Goal: Task Accomplishment & Management: Complete application form

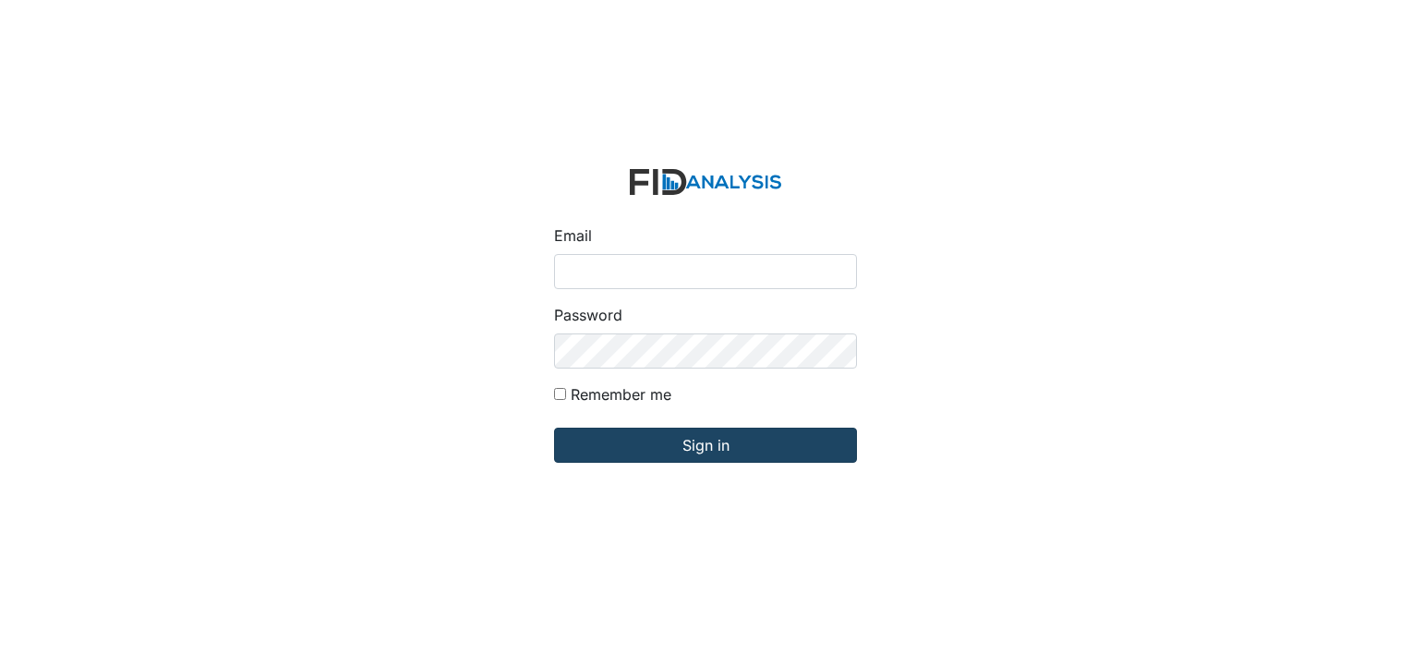
type input "[EMAIL_ADDRESS][DOMAIN_NAME]"
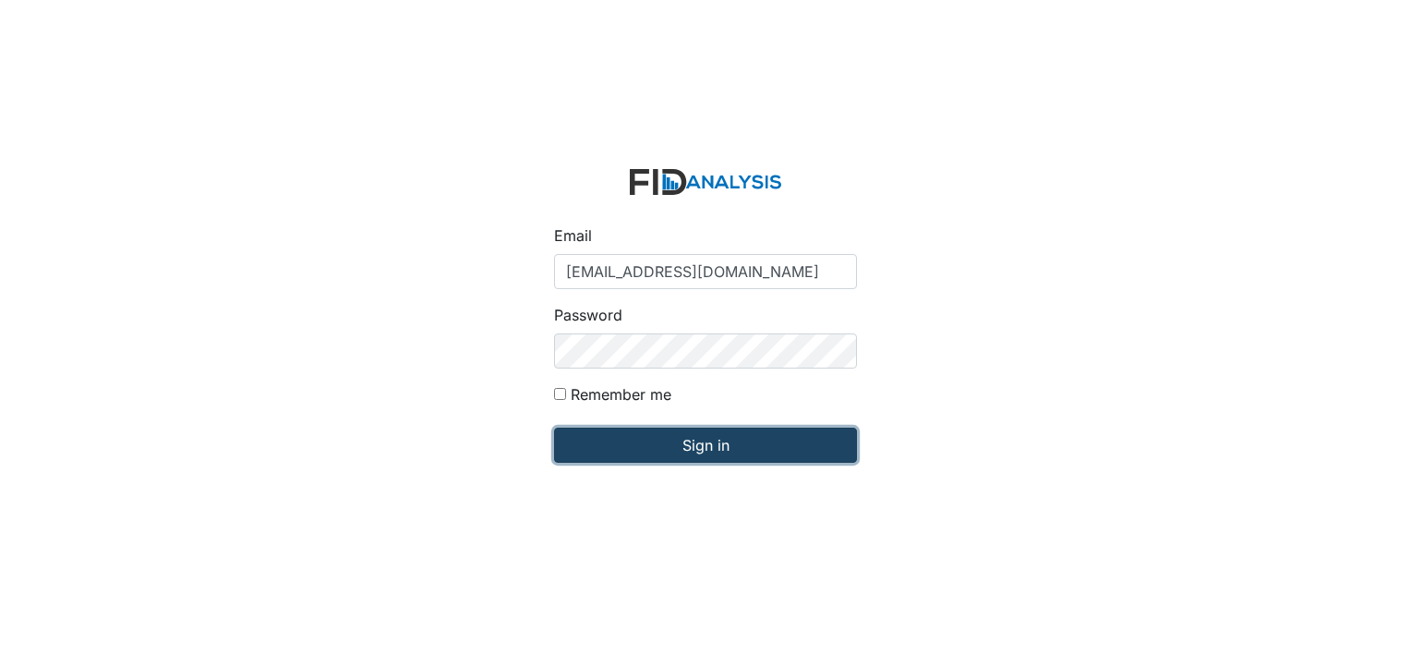
click at [652, 435] on input "Sign in" at bounding box center [705, 445] width 303 height 35
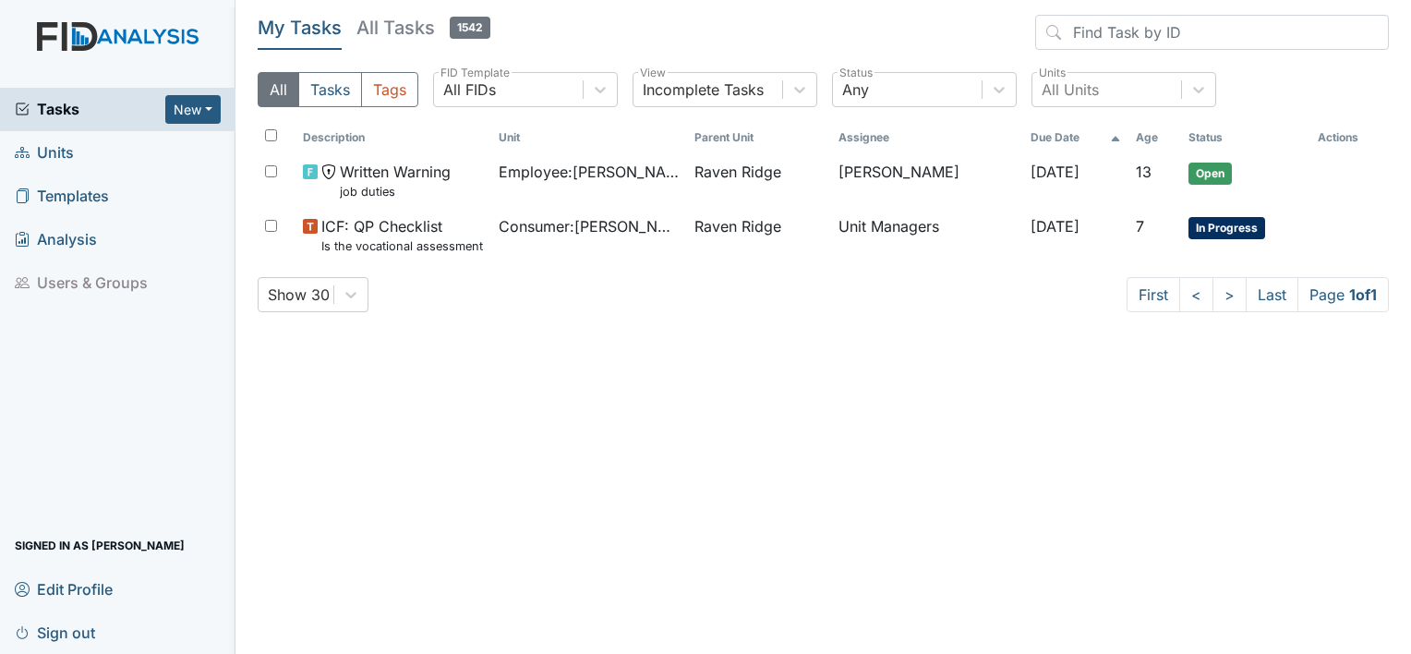
click at [62, 120] on div "Tasks New Form Inspection Document Bundle" at bounding box center [118, 109] width 236 height 43
drag, startPoint x: 59, startPoint y: 147, endPoint x: 417, endPoint y: 307, distance: 391.5
click at [417, 307] on div "Show 30 First < > Last Page 1 of 1" at bounding box center [823, 294] width 1131 height 35
click at [148, 105] on span "Tasks" at bounding box center [90, 109] width 151 height 22
click at [68, 152] on span "Units" at bounding box center [44, 153] width 59 height 29
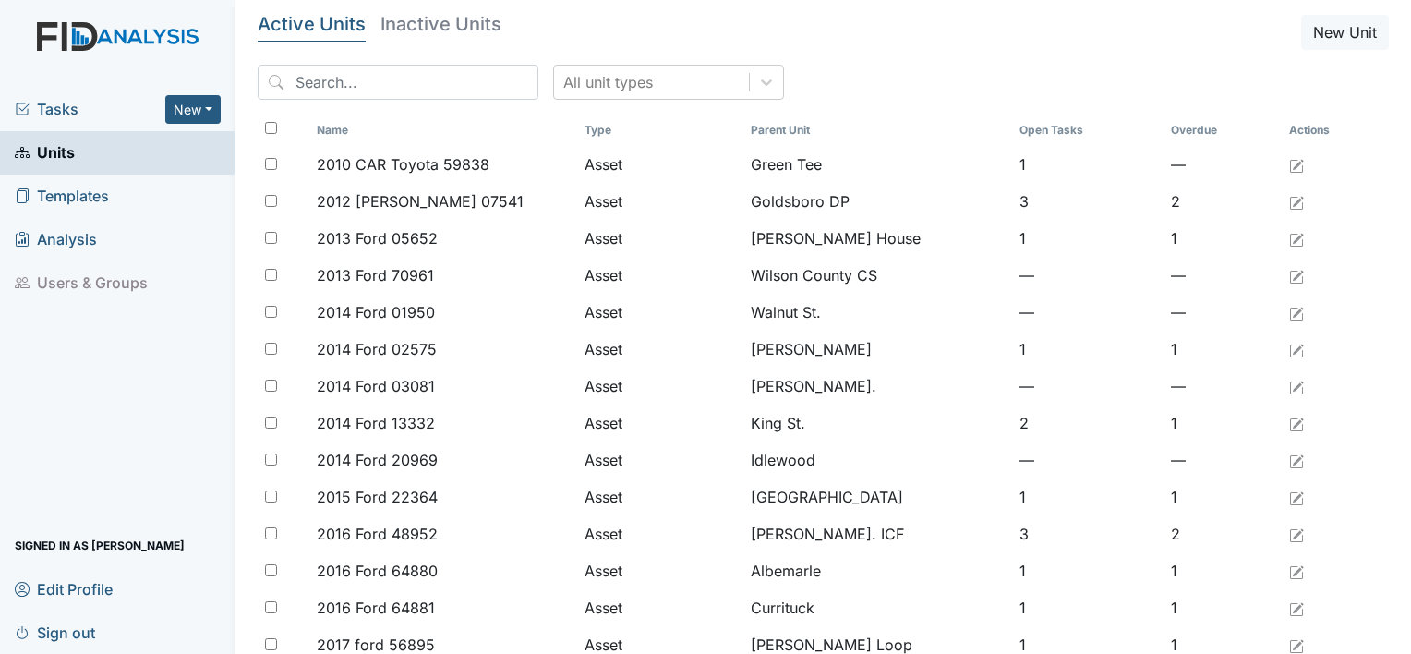
click at [95, 111] on span "Tasks" at bounding box center [90, 109] width 151 height 22
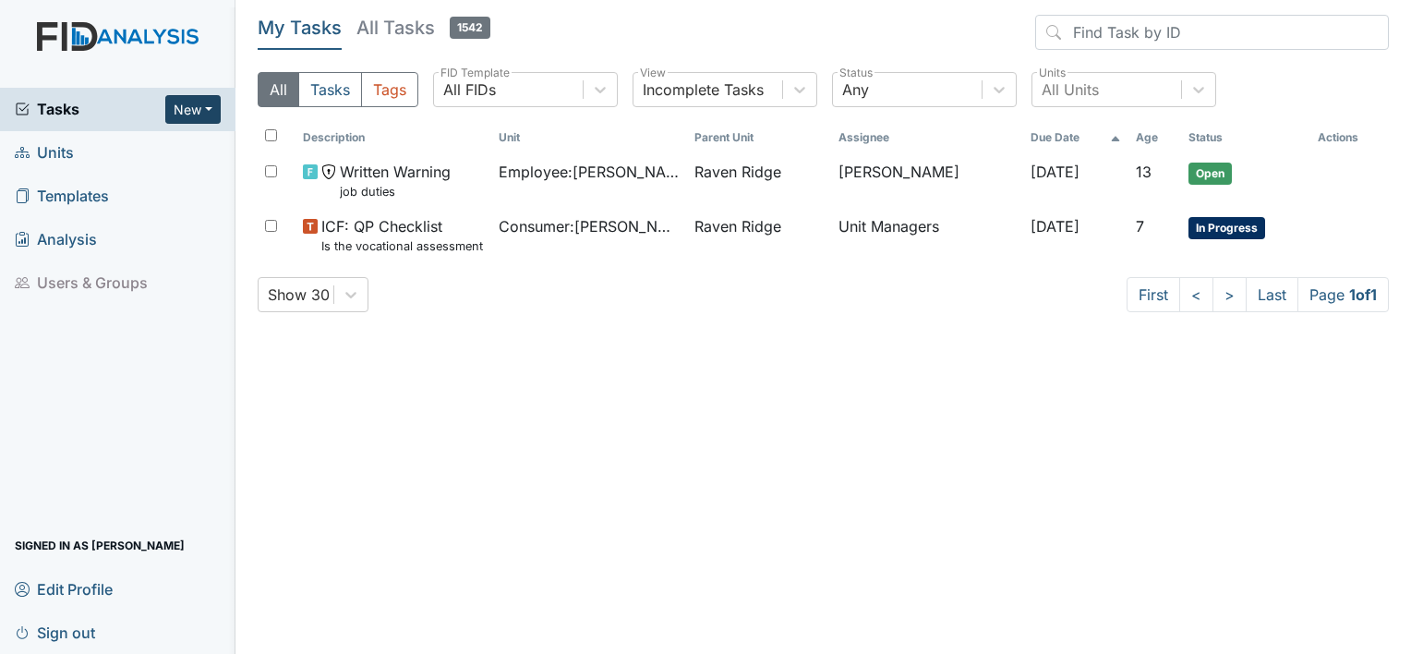
click at [182, 102] on button "New" at bounding box center [192, 109] width 55 height 29
click at [124, 151] on link "Form" at bounding box center [146, 148] width 146 height 30
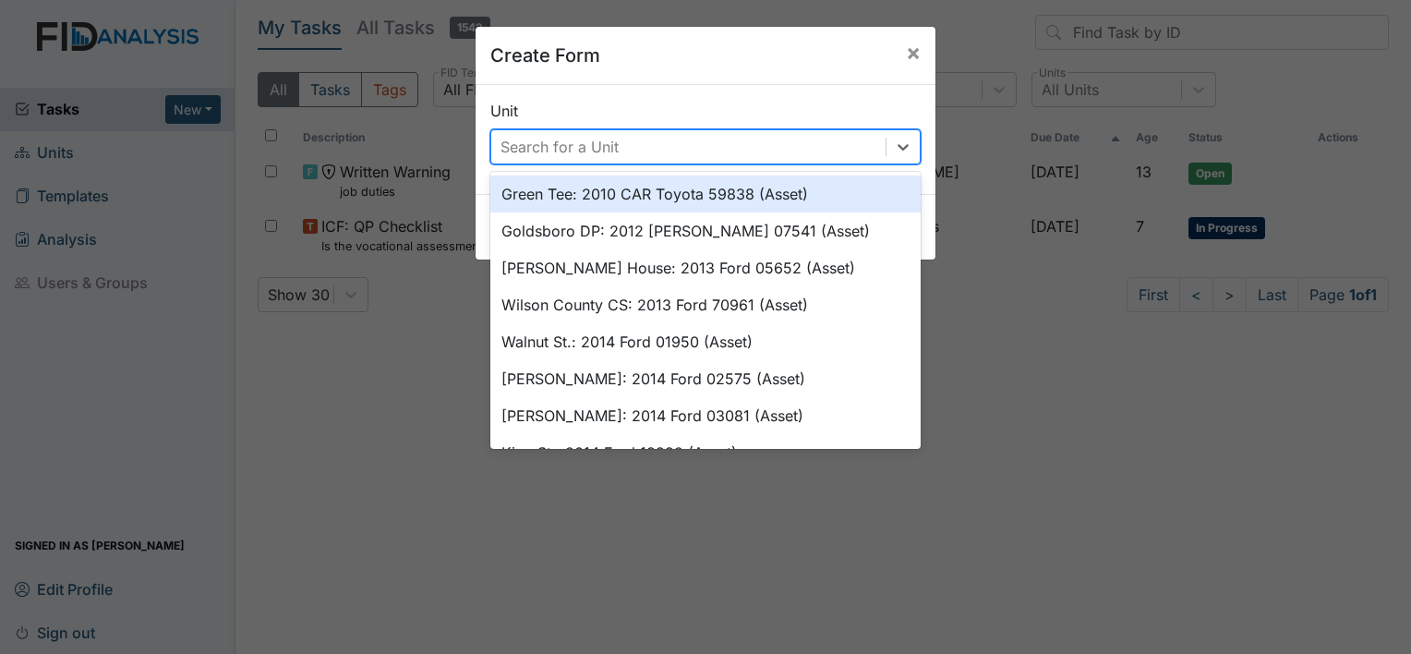
click at [506, 145] on div "Search for a Unit" at bounding box center [560, 147] width 118 height 22
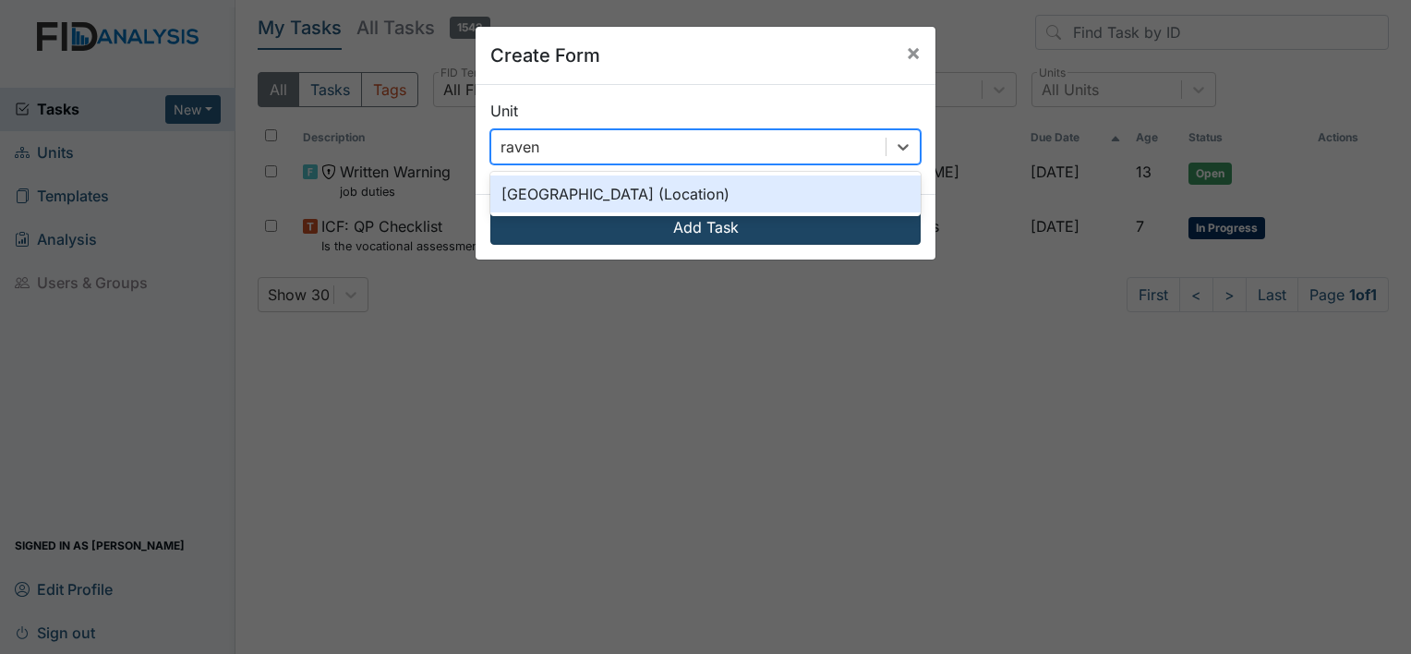
type input "raven"
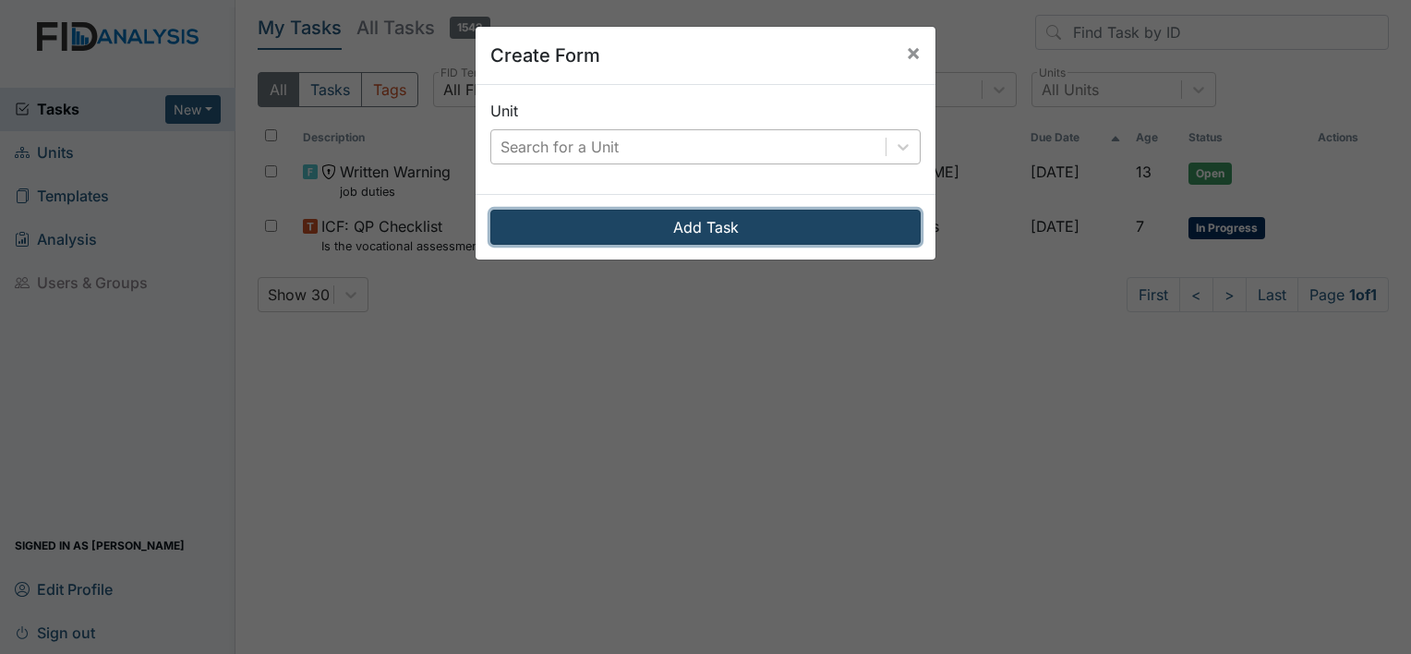
click at [595, 222] on button "Add Task" at bounding box center [705, 227] width 430 height 35
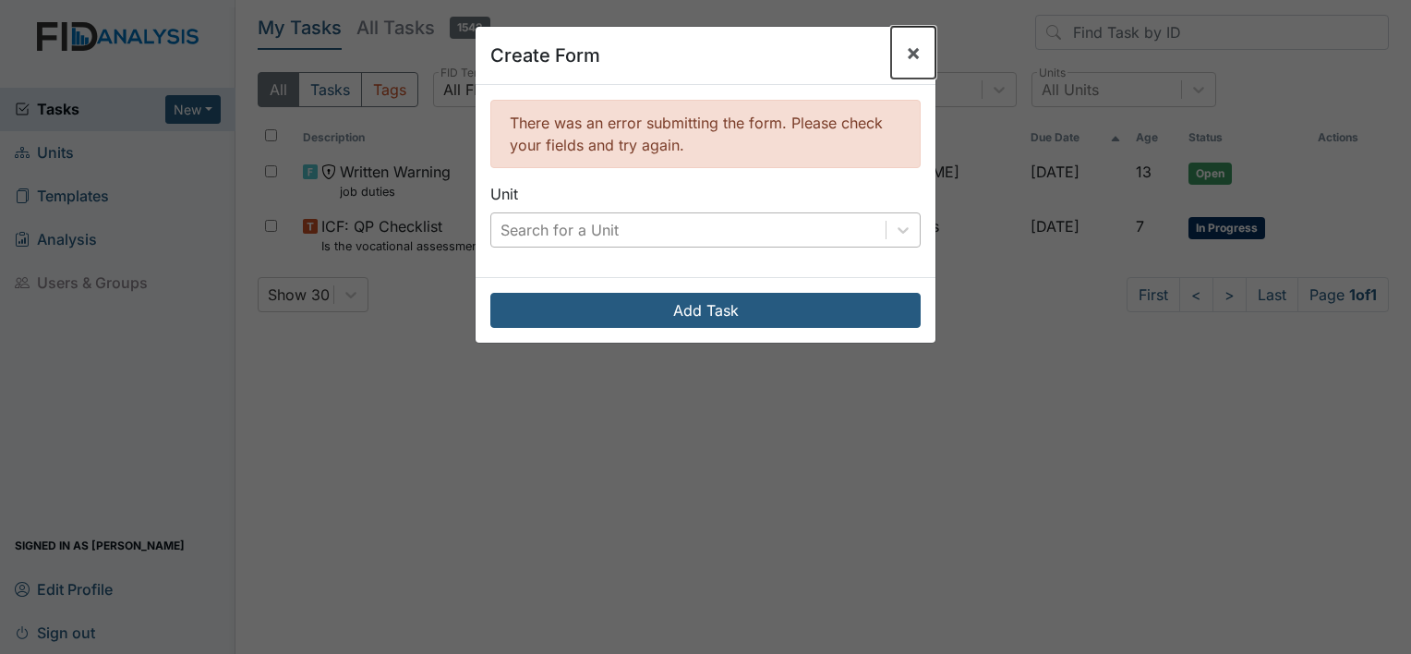
click at [908, 56] on span "×" at bounding box center [913, 52] width 15 height 27
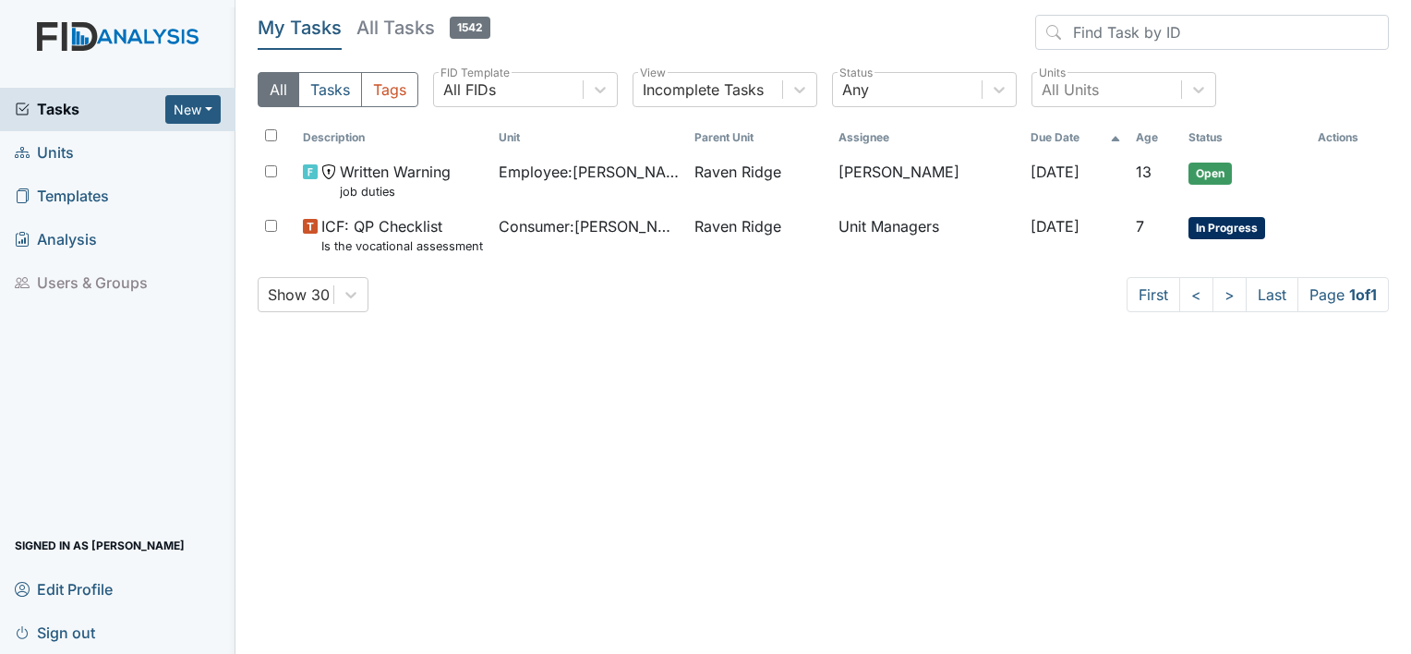
click at [134, 107] on span "Tasks" at bounding box center [90, 109] width 151 height 22
click at [204, 113] on button "New" at bounding box center [192, 109] width 55 height 29
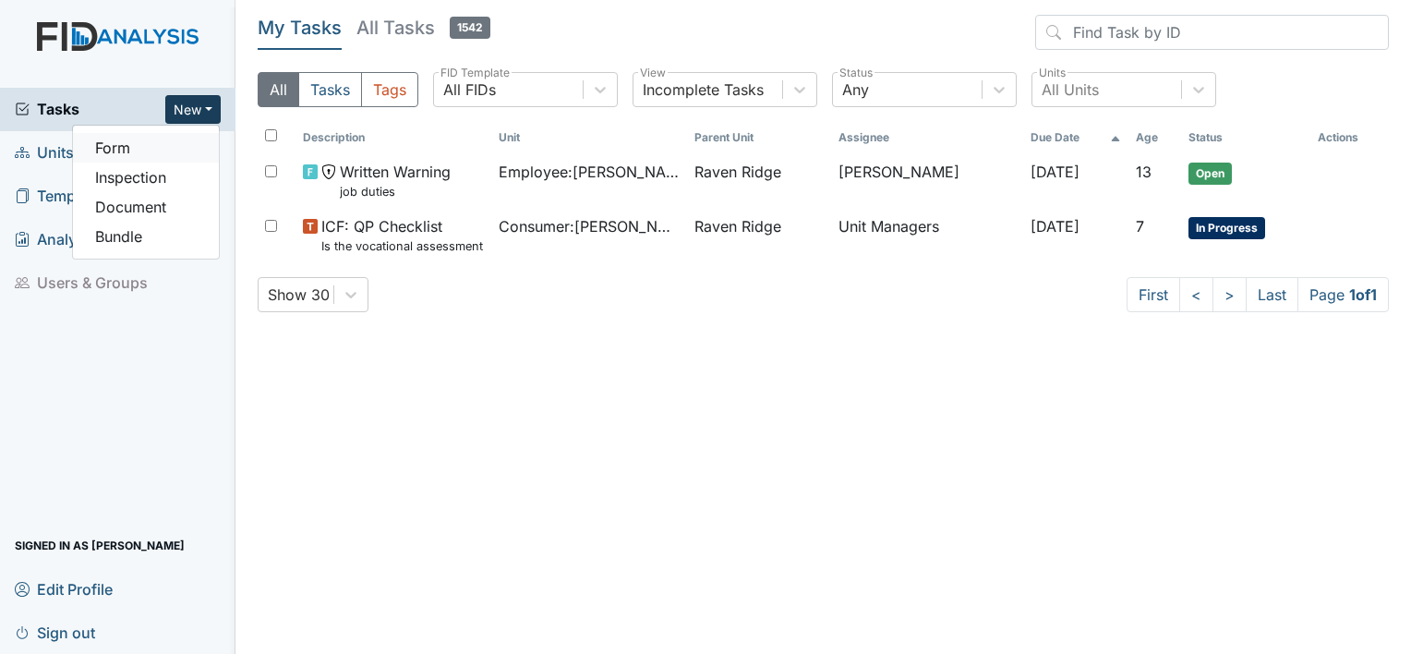
click at [136, 148] on link "Form" at bounding box center [146, 148] width 146 height 30
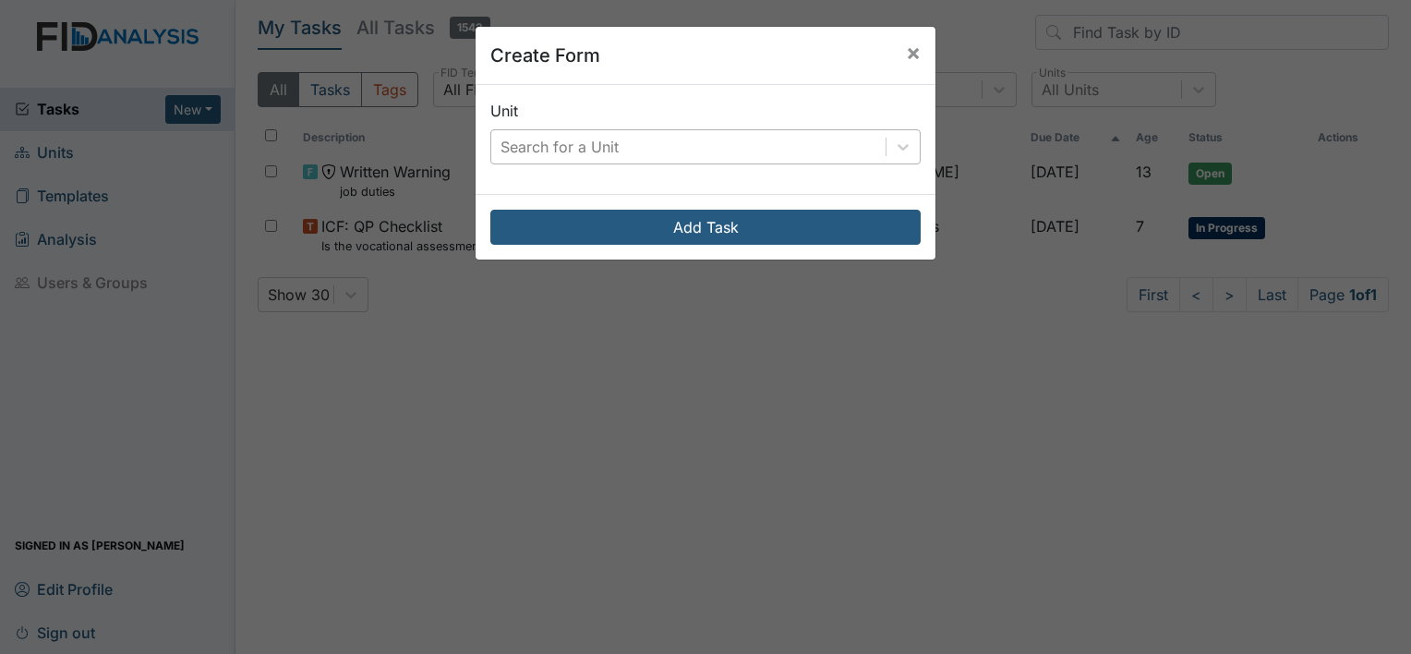
click at [665, 146] on div "Search for a Unit" at bounding box center [688, 146] width 394 height 33
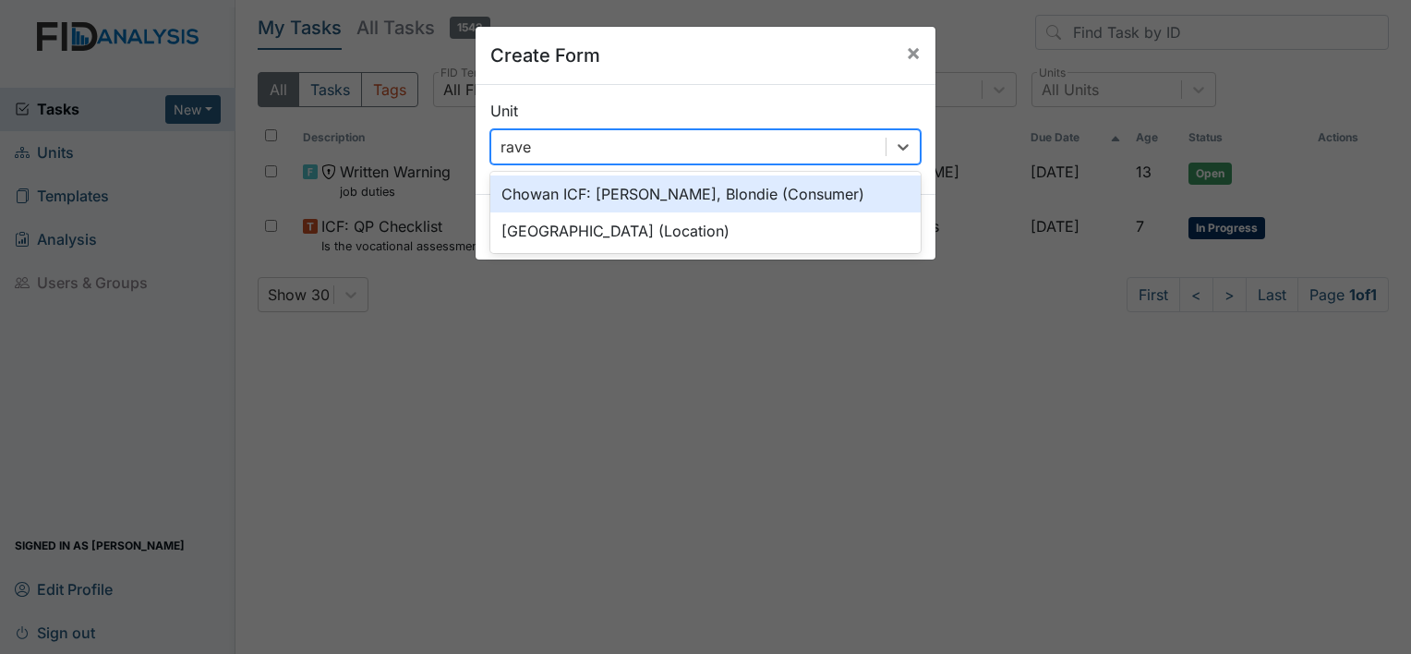
type input "raven"
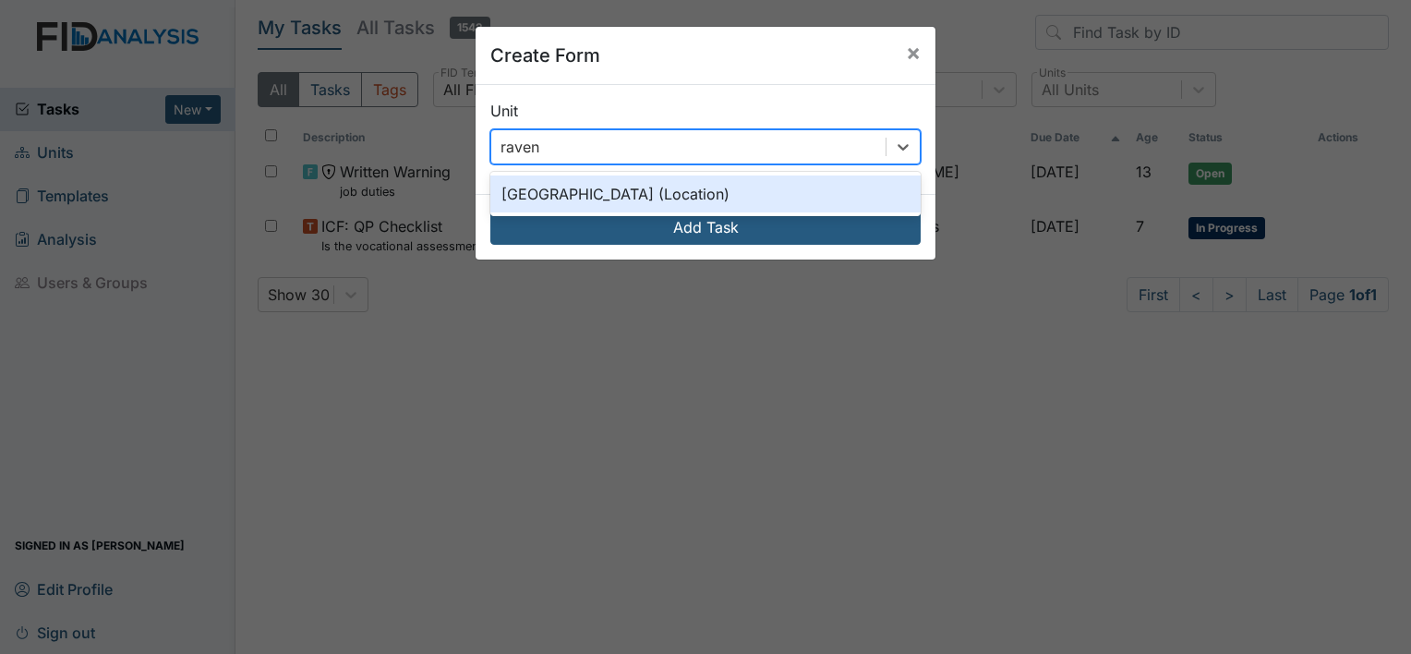
click at [539, 197] on div "Raven Ridge (Location)" at bounding box center [705, 193] width 430 height 37
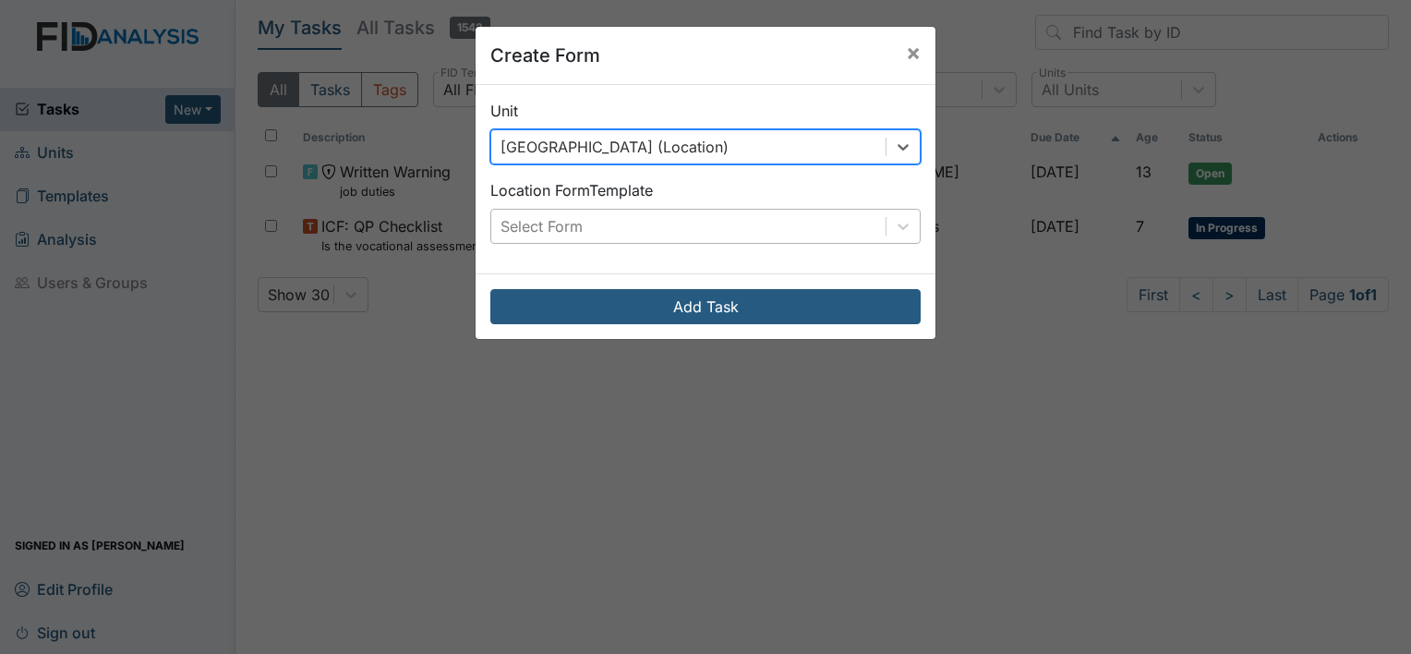
click at [547, 223] on div "Select Form" at bounding box center [542, 226] width 82 height 22
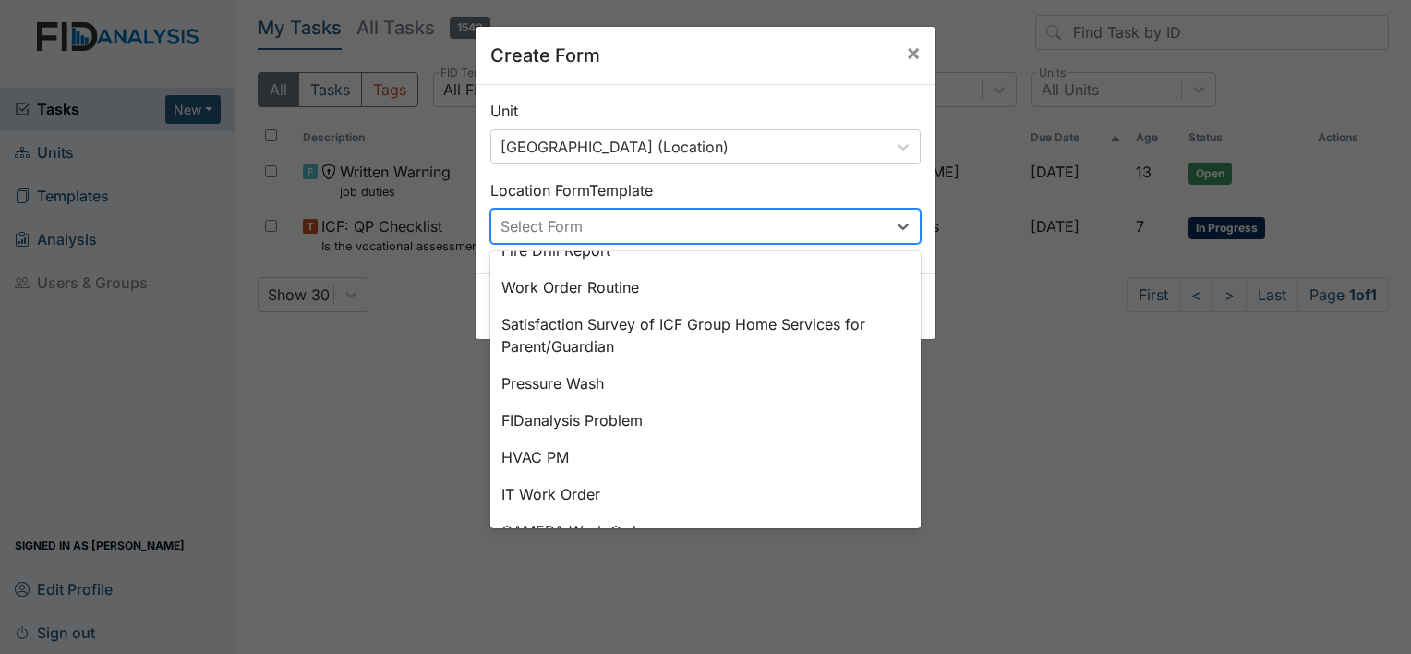
scroll to position [229, 0]
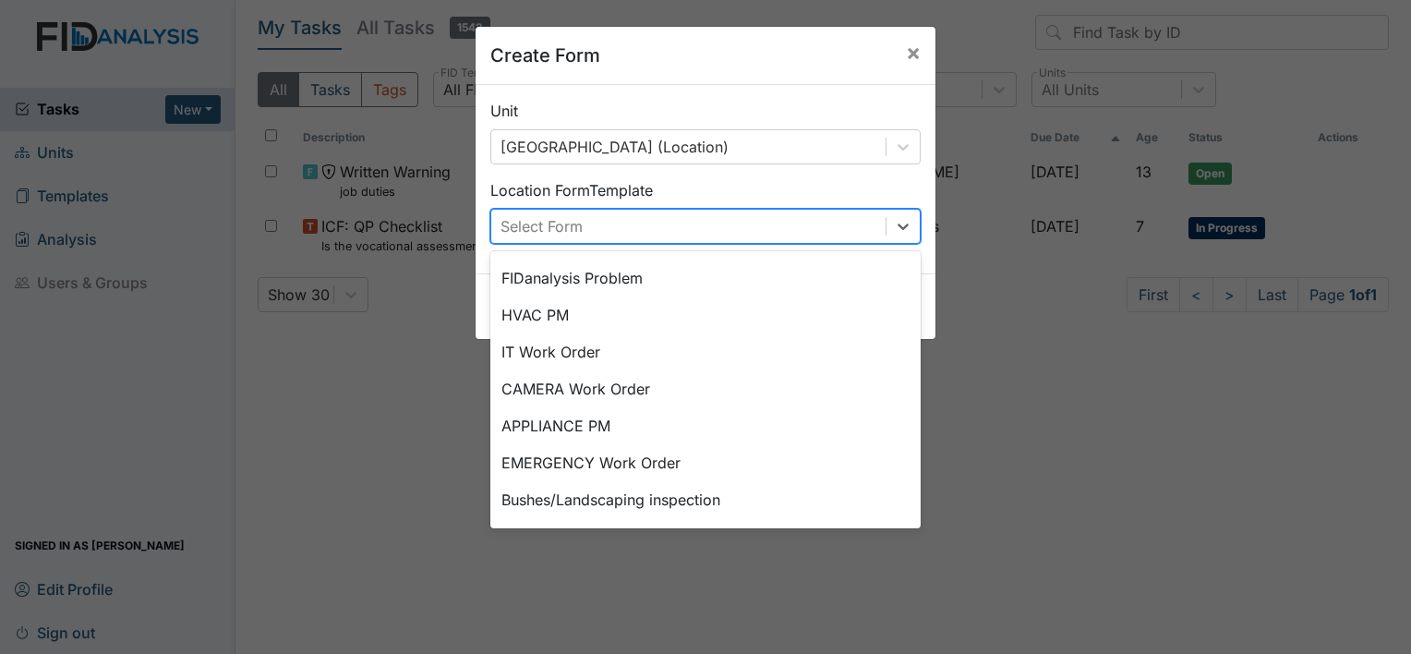
click at [639, 477] on div "EMERGENCY Work Order" at bounding box center [705, 462] width 430 height 37
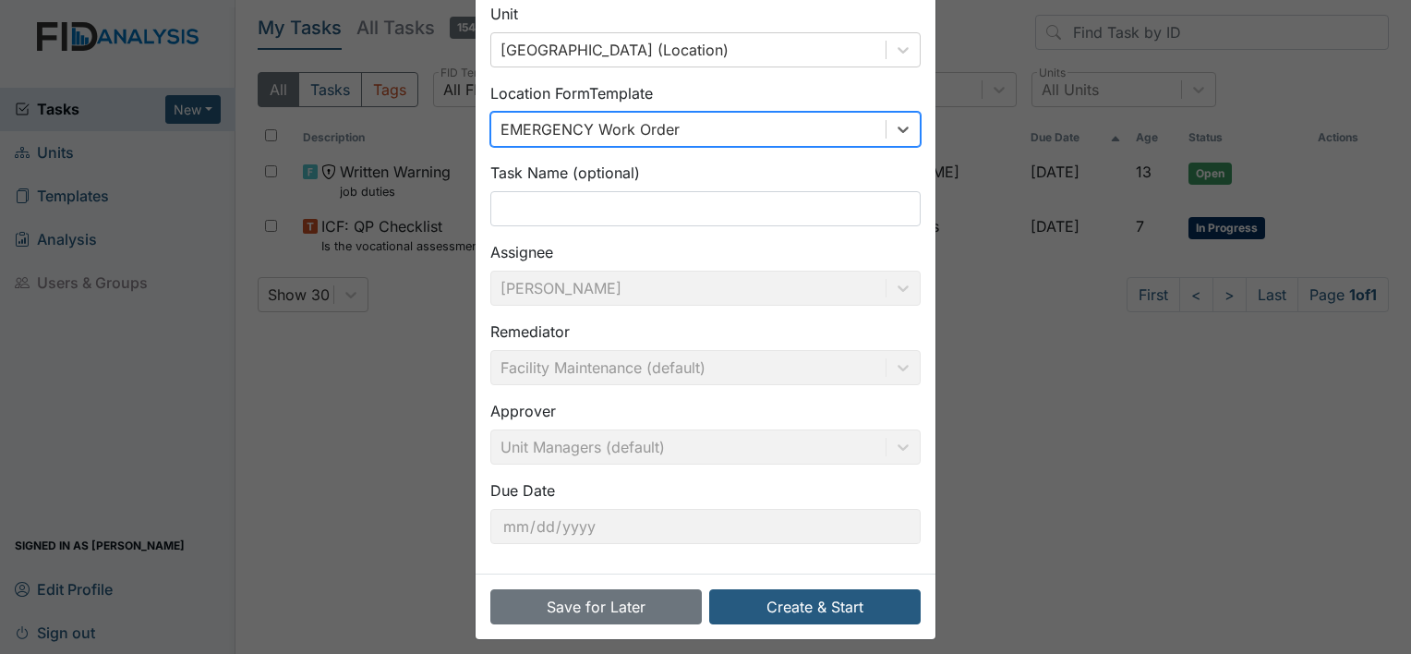
scroll to position [99, 0]
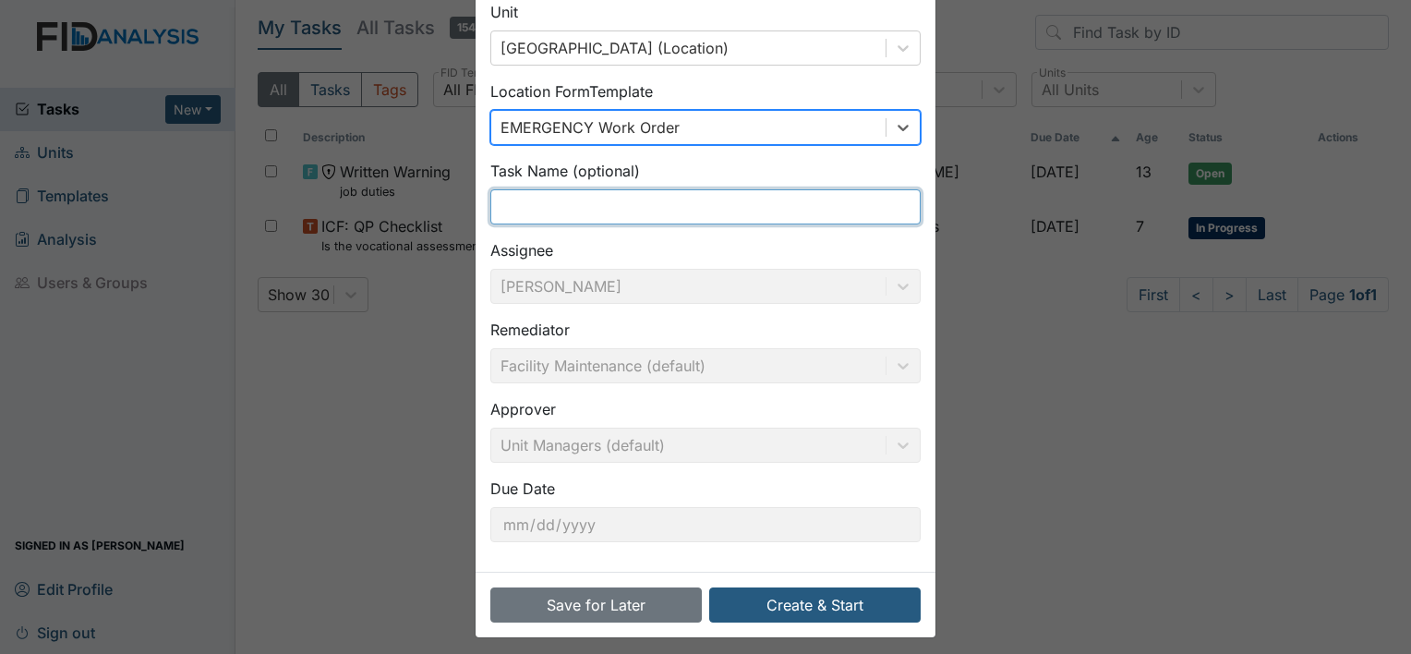
click at [702, 206] on input "text" at bounding box center [705, 206] width 430 height 35
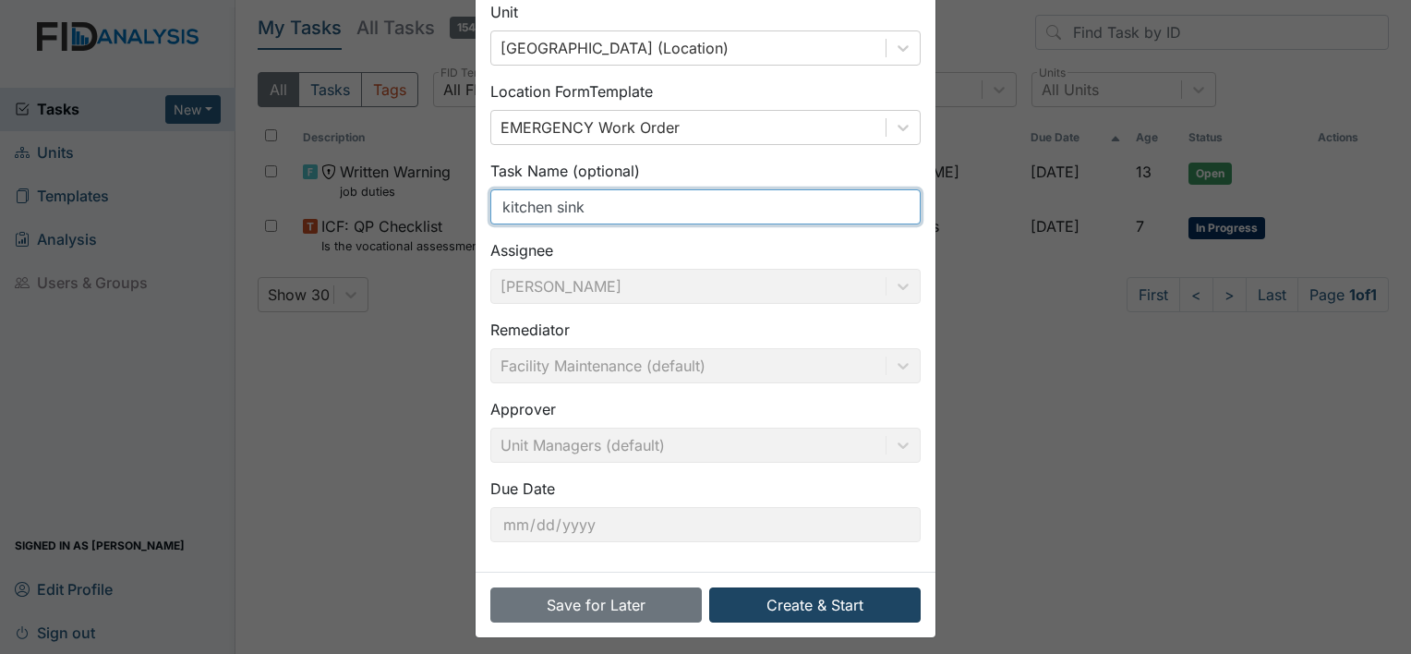
type input "kitchen sink"
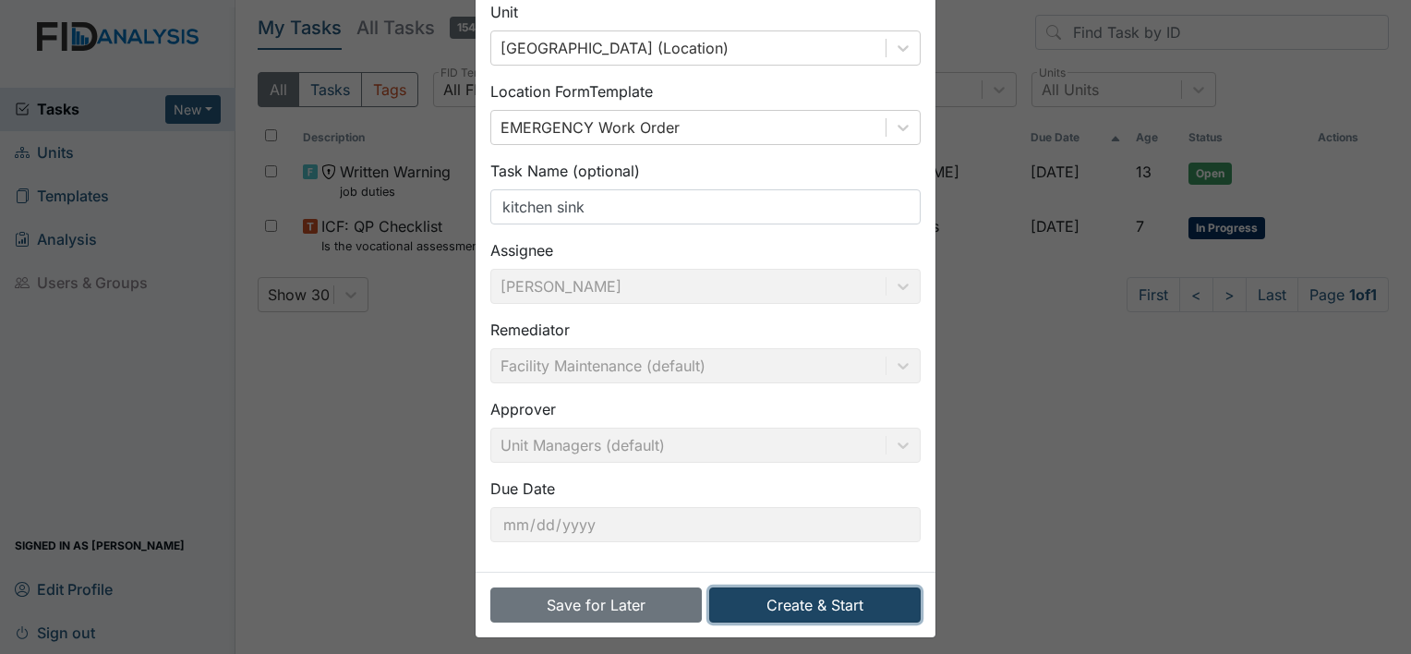
click at [778, 606] on button "Create & Start" at bounding box center [815, 604] width 212 height 35
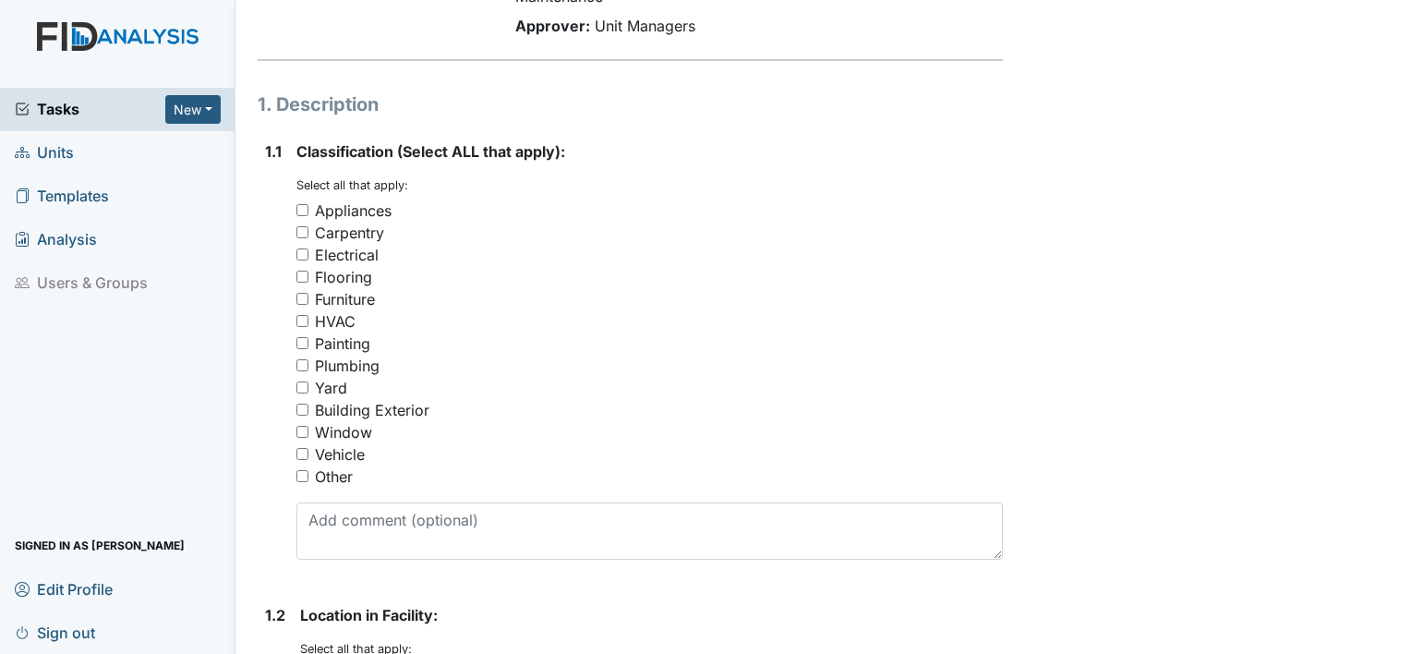
scroll to position [253, 0]
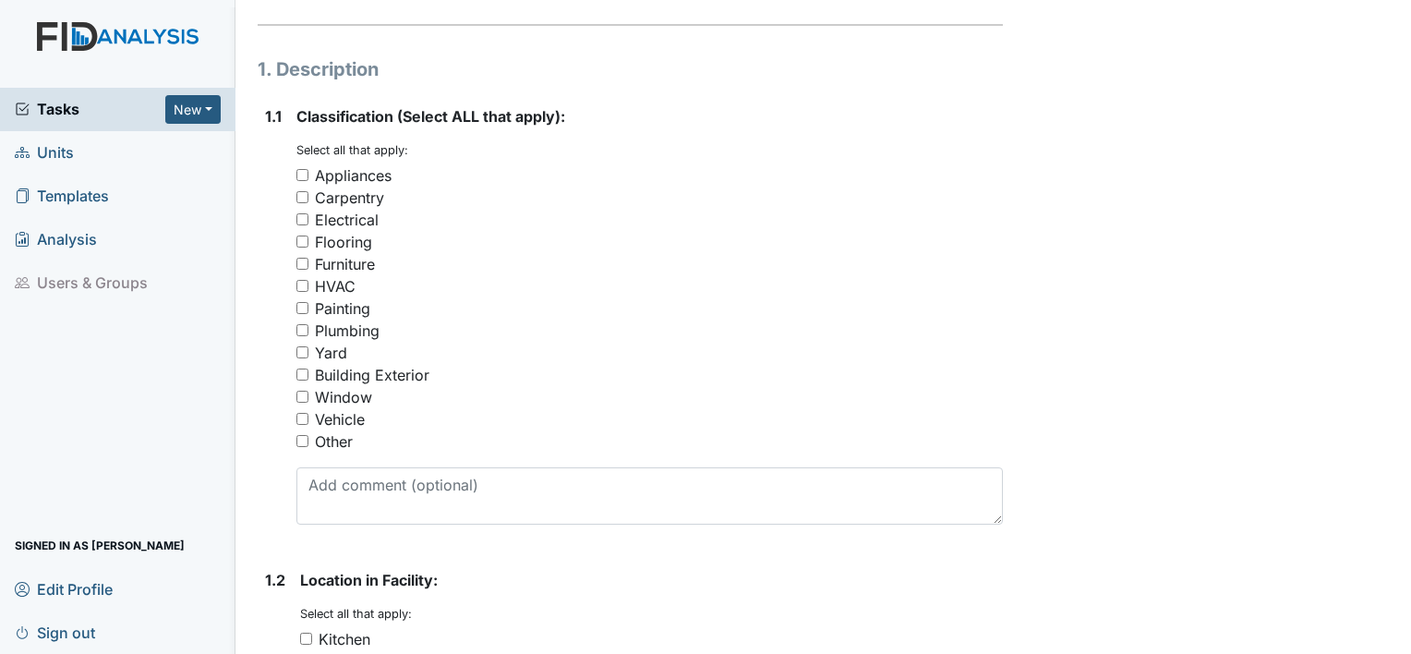
click at [297, 175] on input "Appliances" at bounding box center [302, 175] width 12 height 12
checkbox input "true"
click at [266, 467] on div "1.1" at bounding box center [273, 322] width 17 height 434
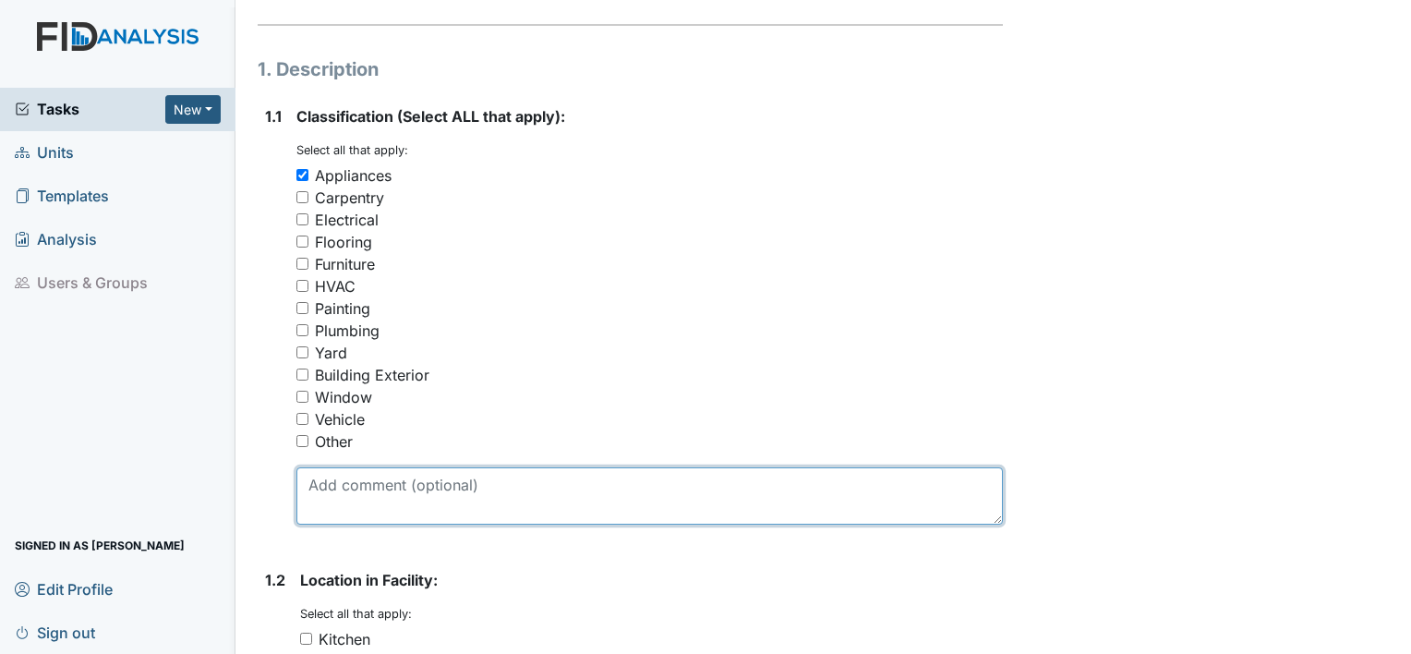
click at [321, 495] on textarea at bounding box center [649, 495] width 707 height 57
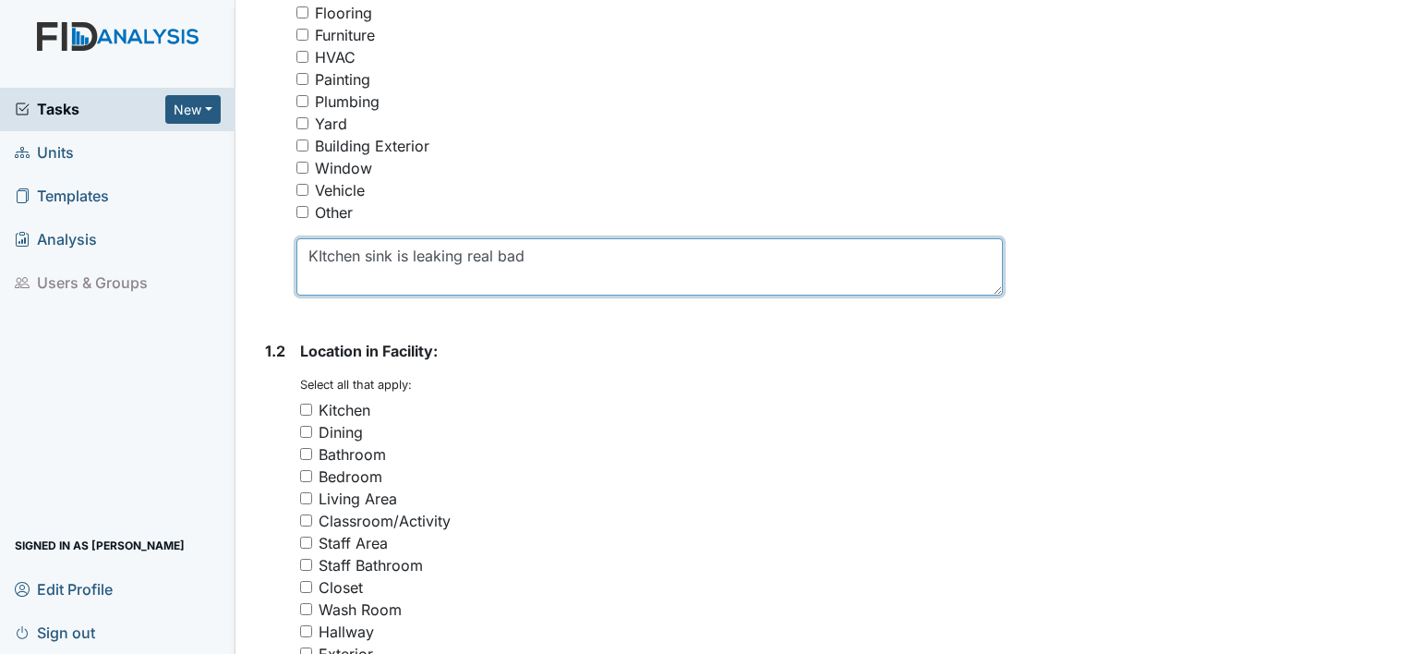
scroll to position [511, 0]
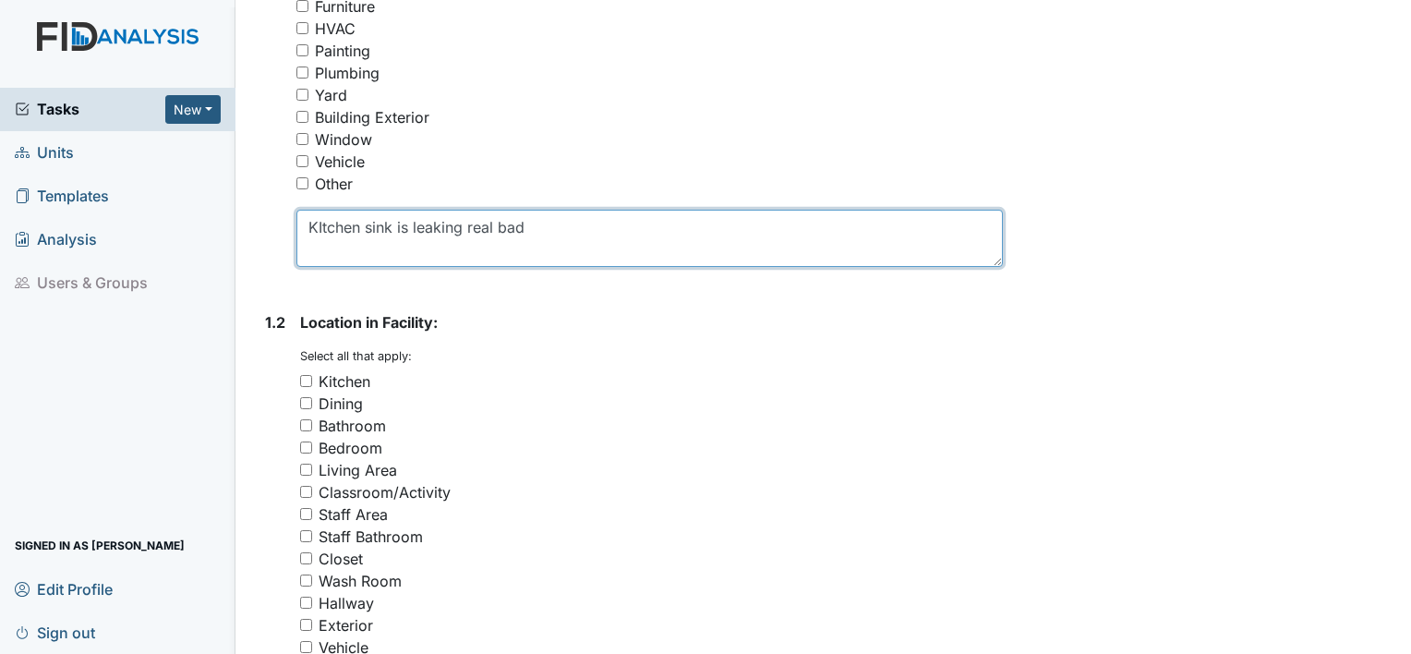
type textarea "KItchen sink is leaking real bad"
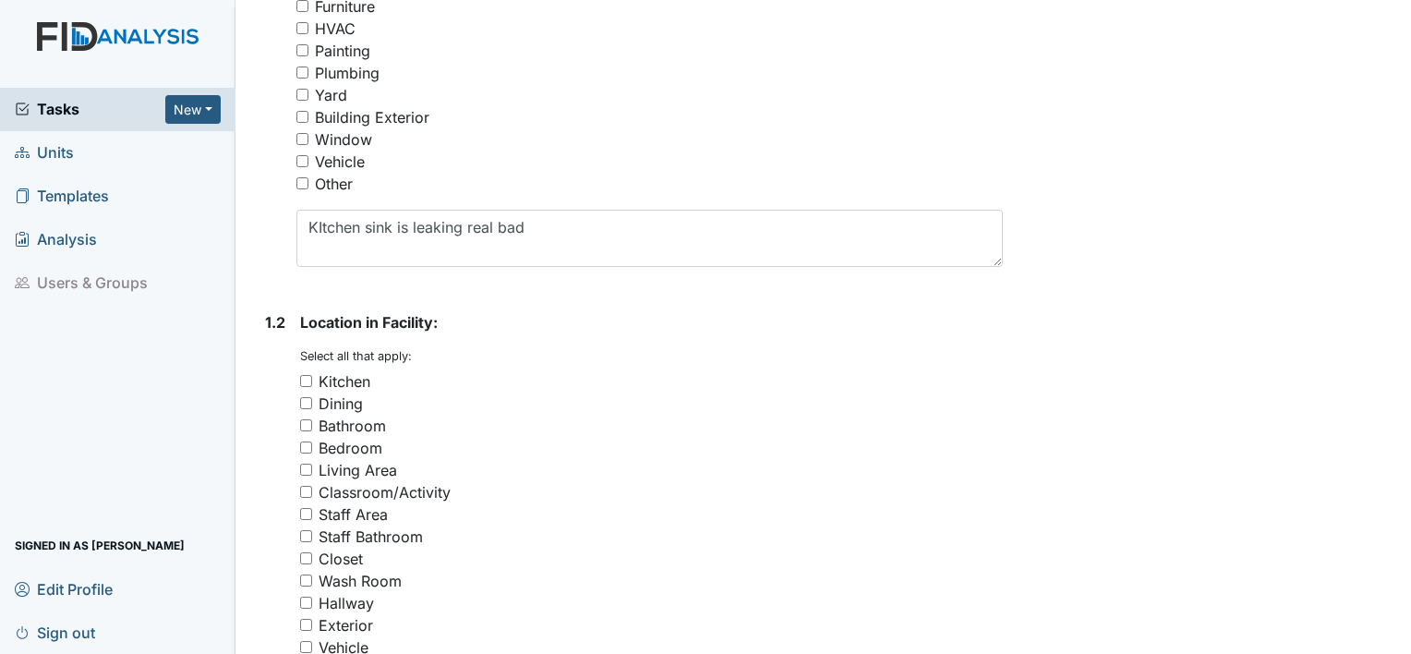
click at [299, 378] on div "1.2 Location in Facility: You must select one or more of the below options. Sel…" at bounding box center [630, 528] width 745 height 434
click at [308, 377] on input "Kitchen" at bounding box center [306, 381] width 12 height 12
checkbox input "true"
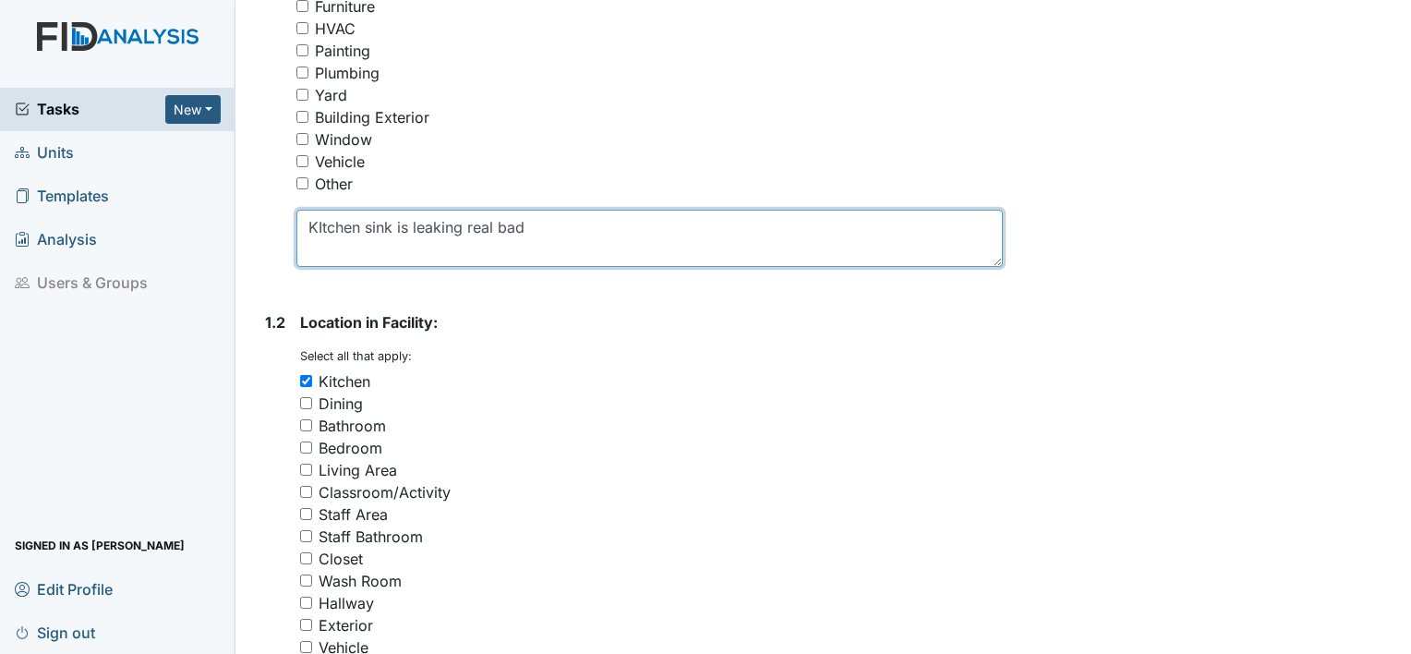
click at [562, 215] on textarea "KItchen sink is leaking real bad" at bounding box center [649, 238] width 707 height 57
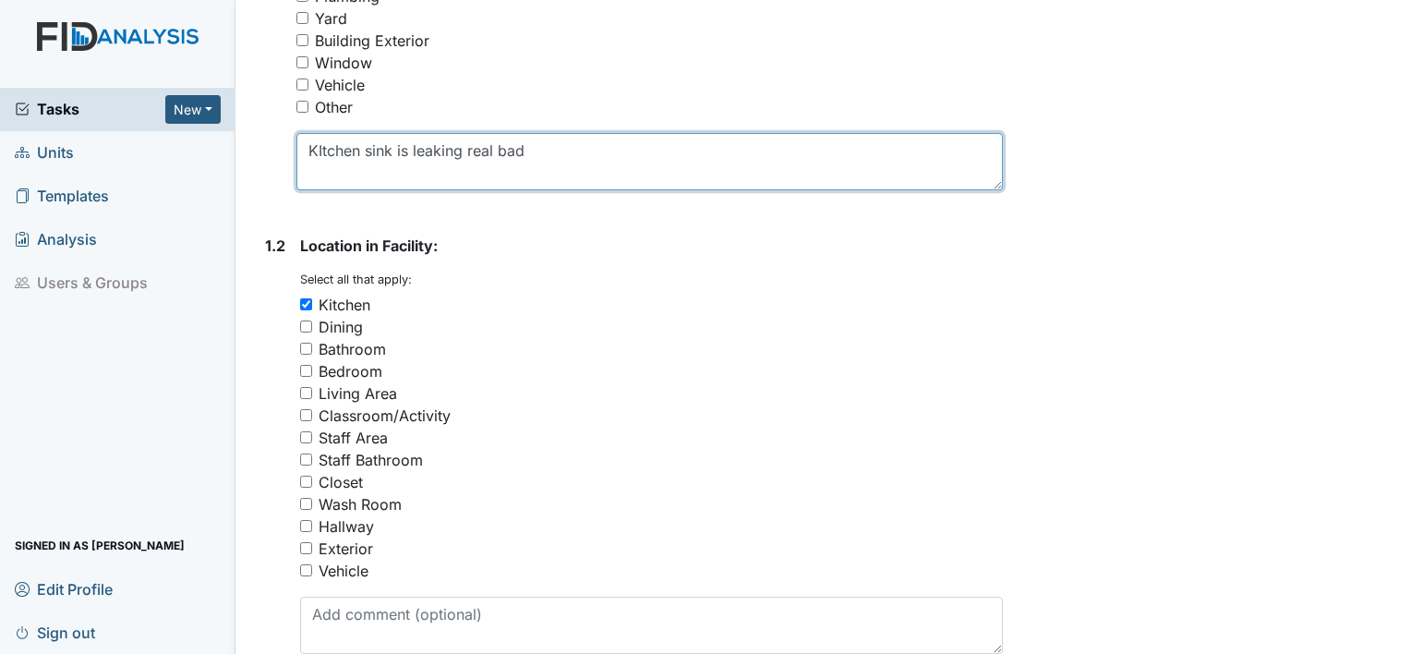
scroll to position [586, 0]
type textarea "KItchen sink is leaking real bad"
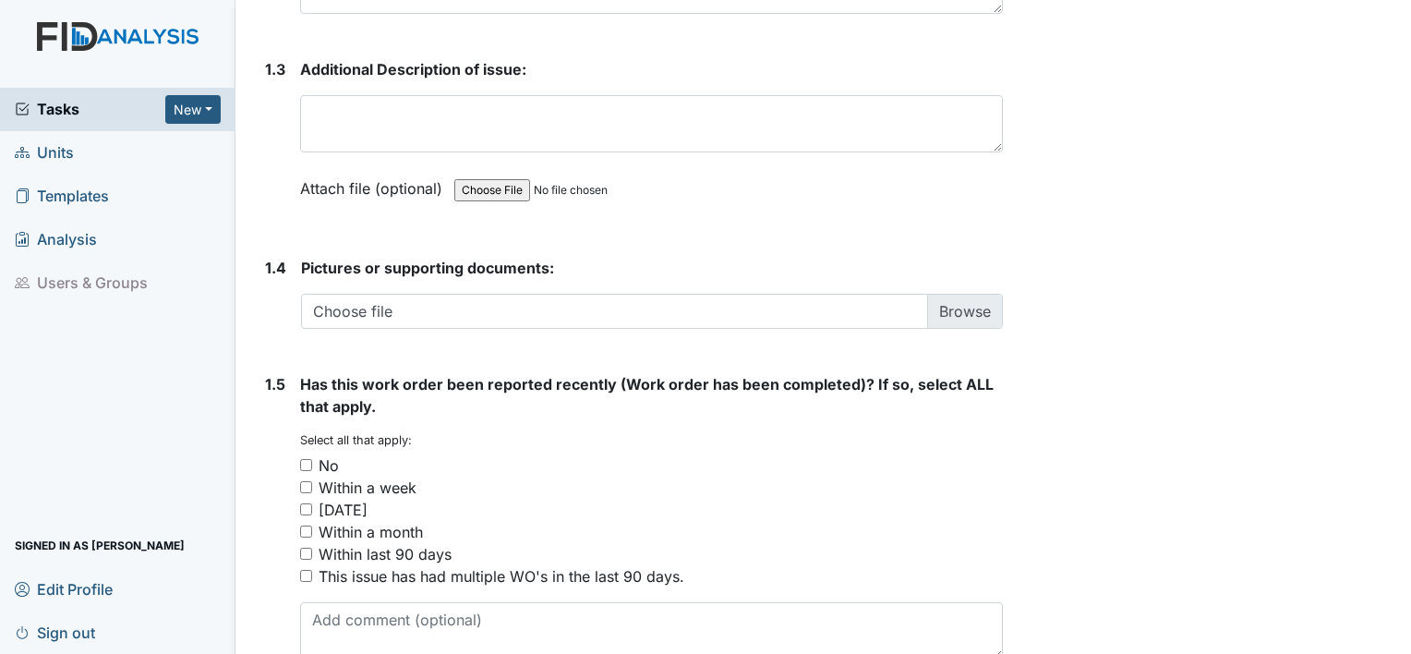
scroll to position [1242, 0]
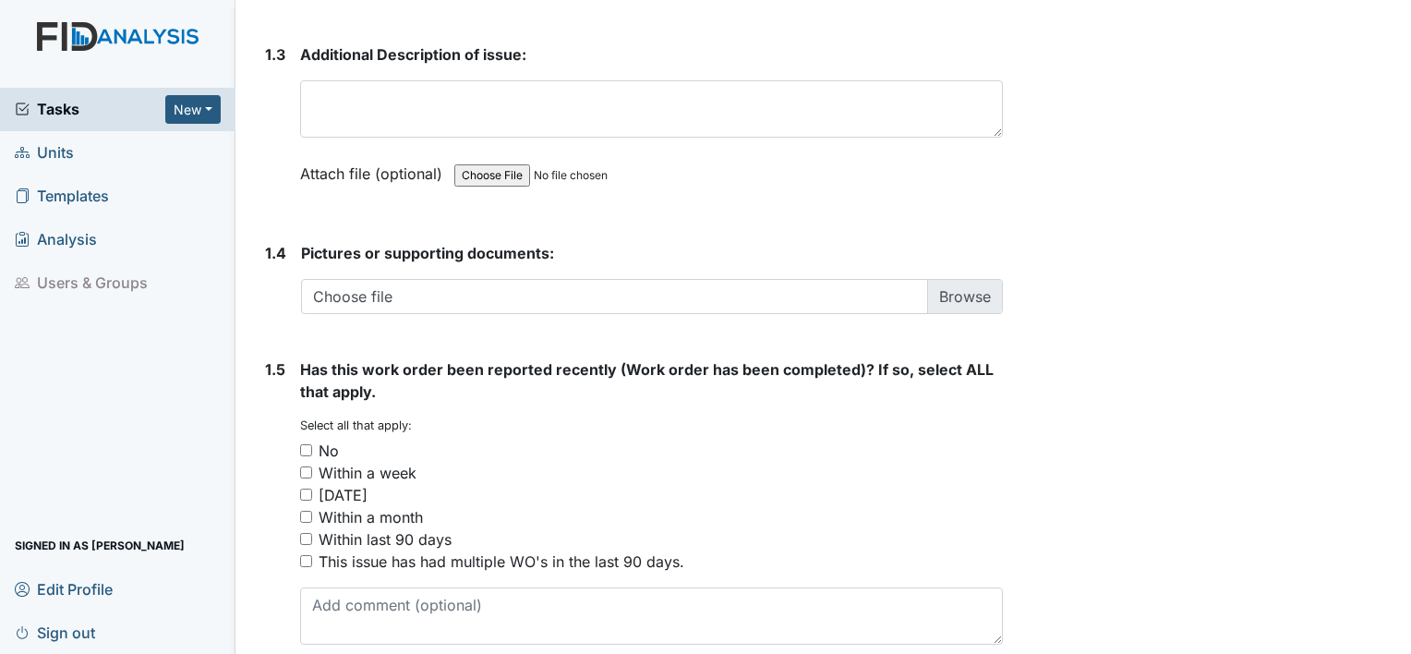
click at [303, 447] on input "No" at bounding box center [306, 450] width 12 height 12
checkbox input "true"
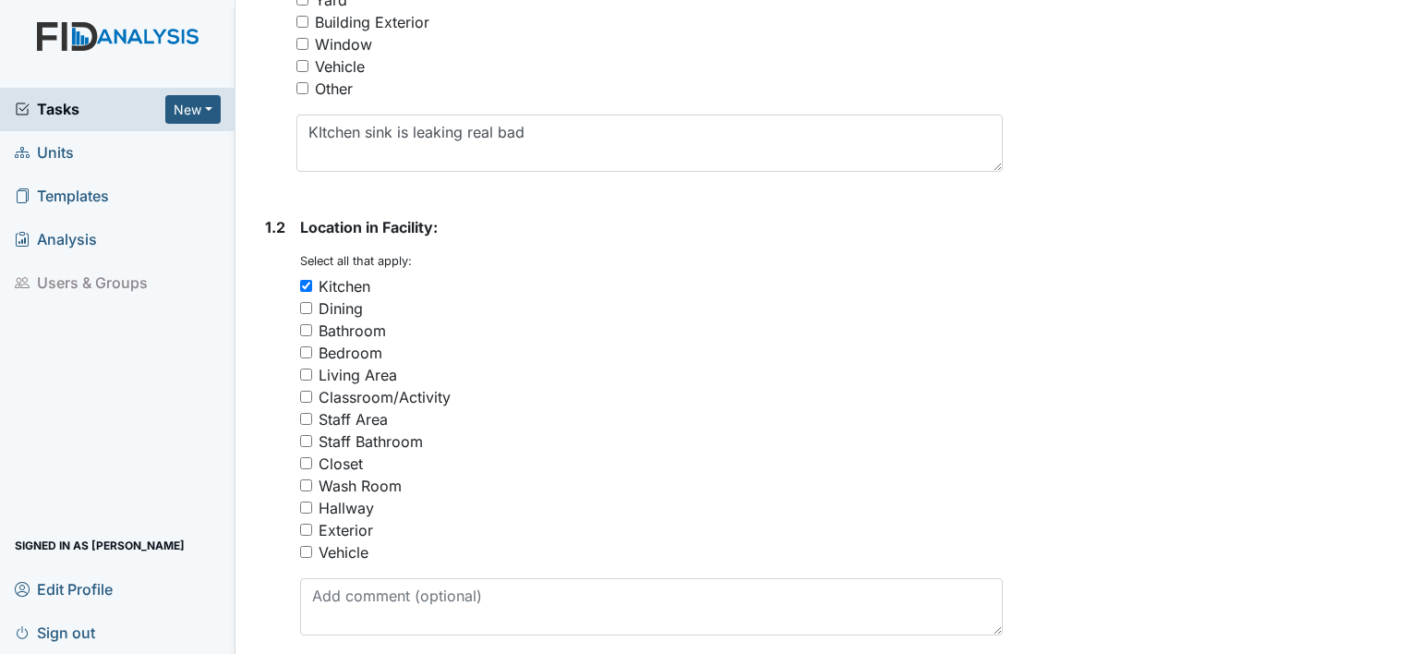
scroll to position [599, 0]
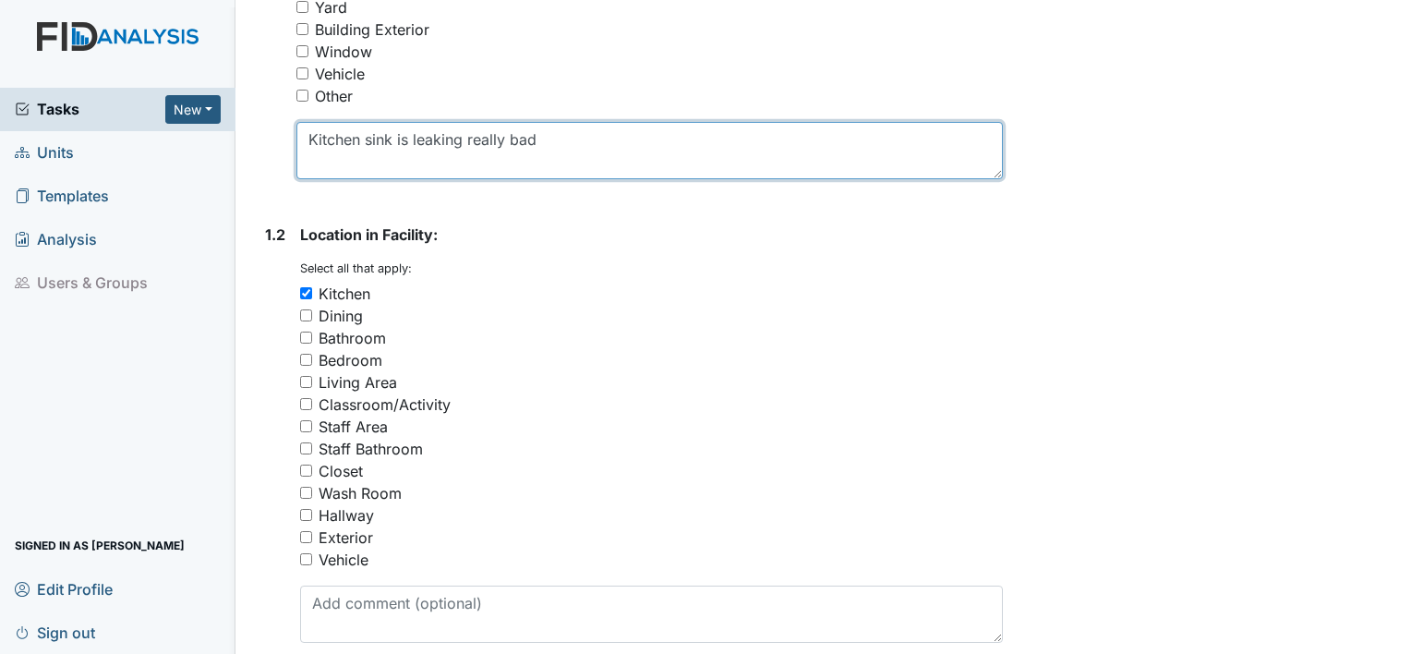
click at [571, 142] on textarea "Kitchen sink is leaking really bad" at bounding box center [649, 150] width 707 height 57
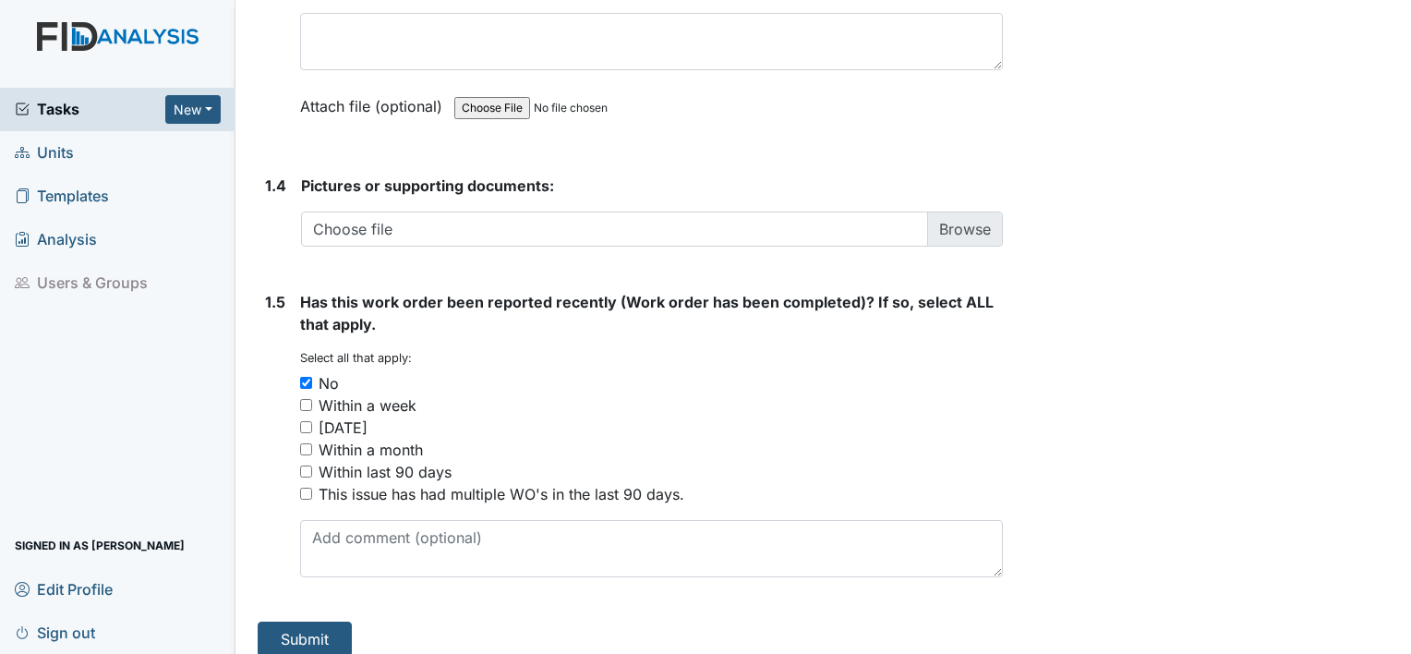
scroll to position [1324, 0]
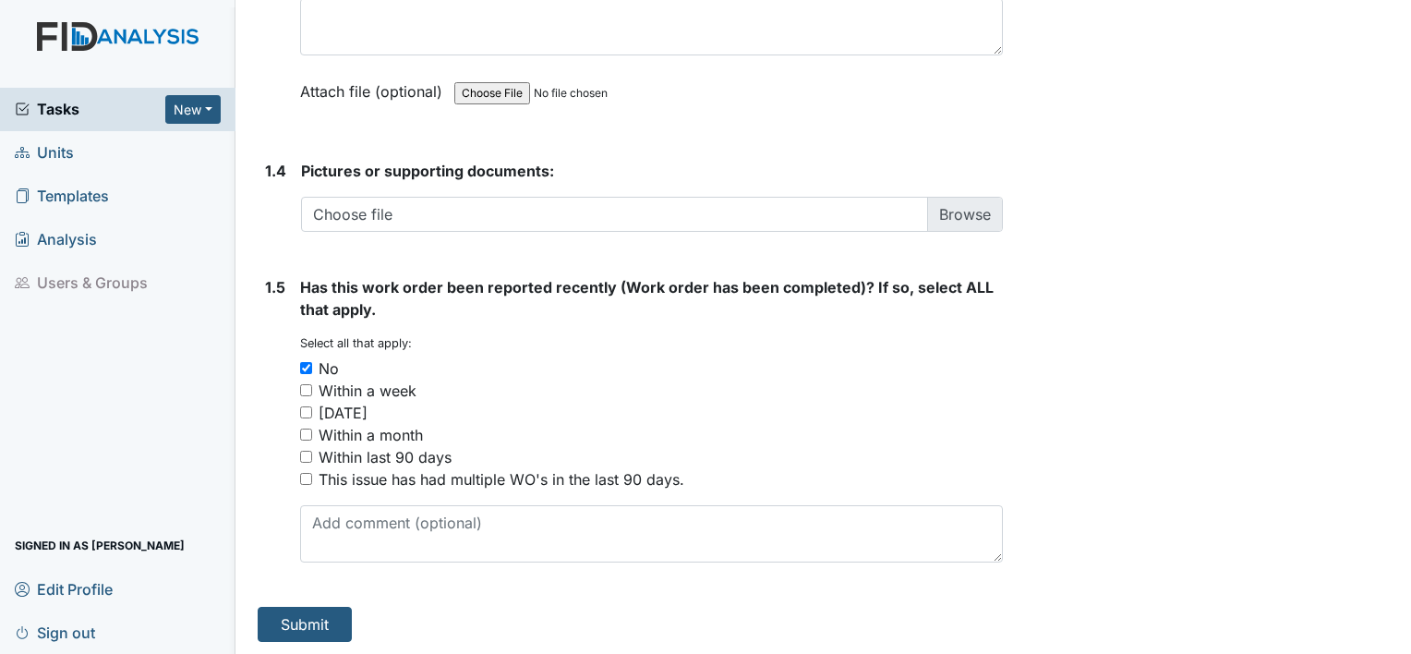
type textarea "Kitchen sink is leaking really bad got a bucket to catch the water"
click at [299, 618] on button "Submit" at bounding box center [305, 624] width 94 height 35
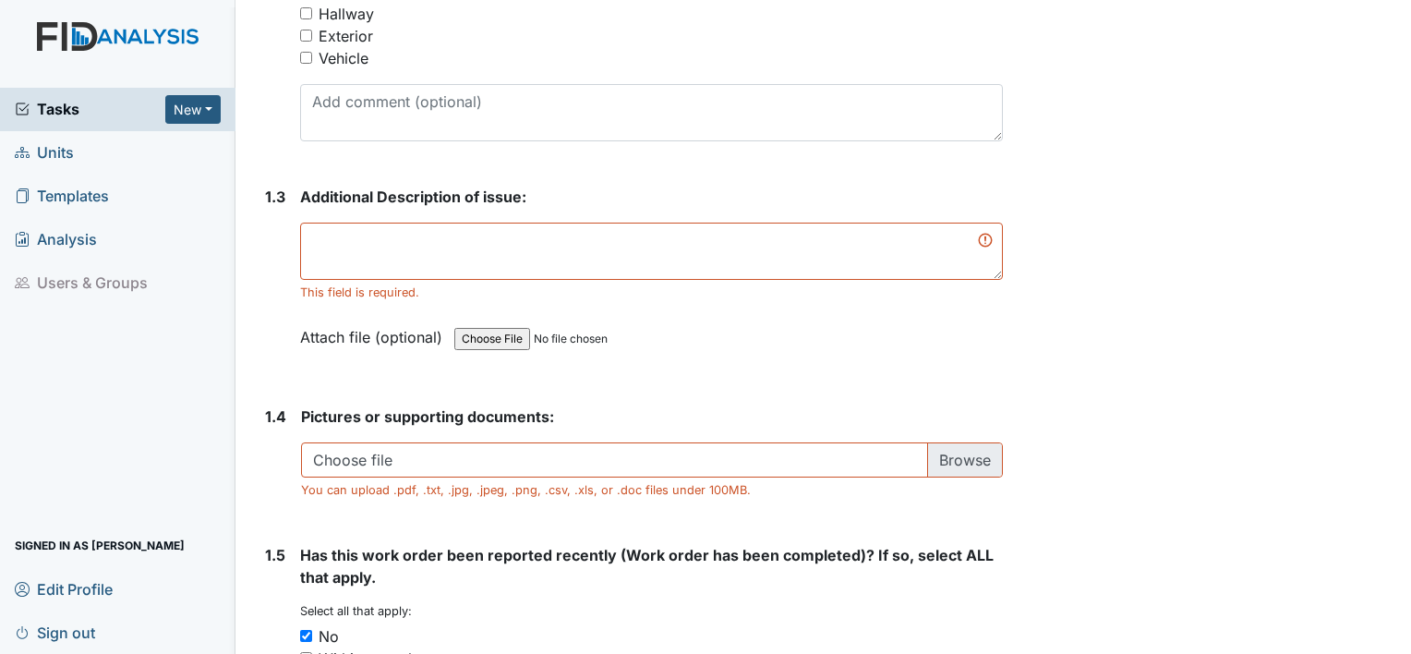
scroll to position [1071, 0]
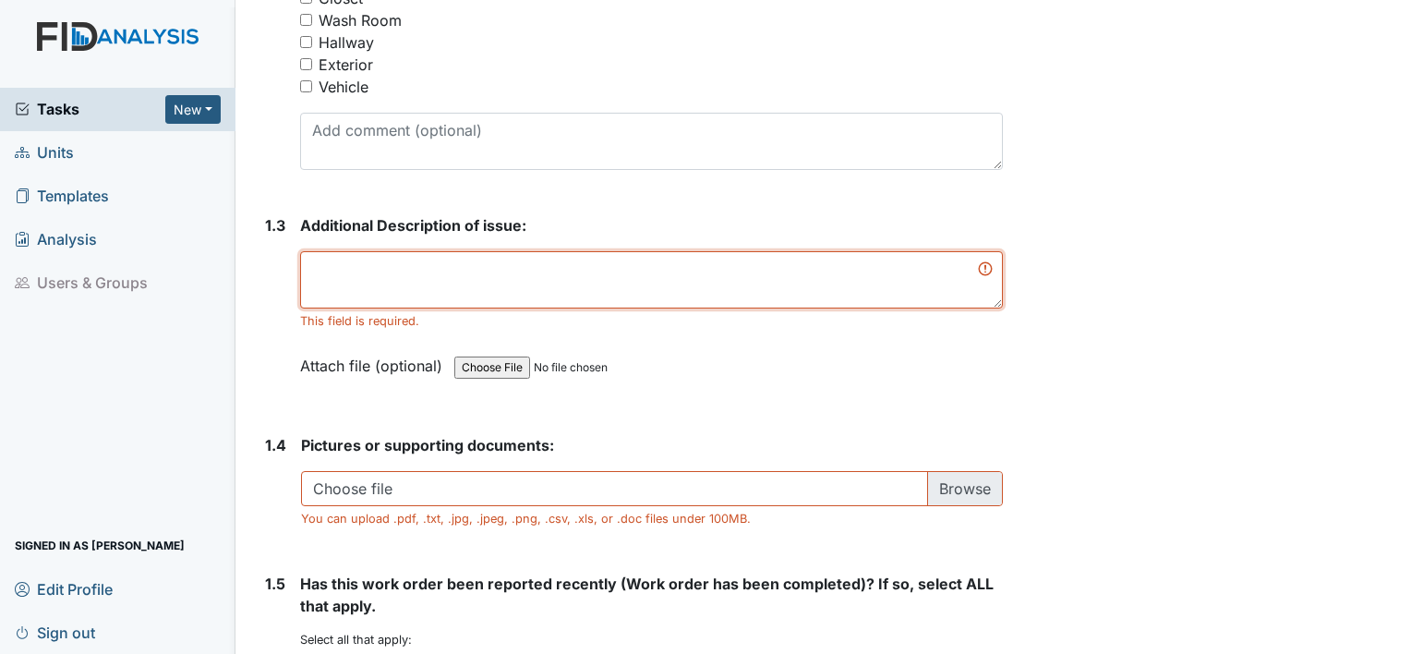
click at [393, 277] on textarea at bounding box center [651, 279] width 703 height 57
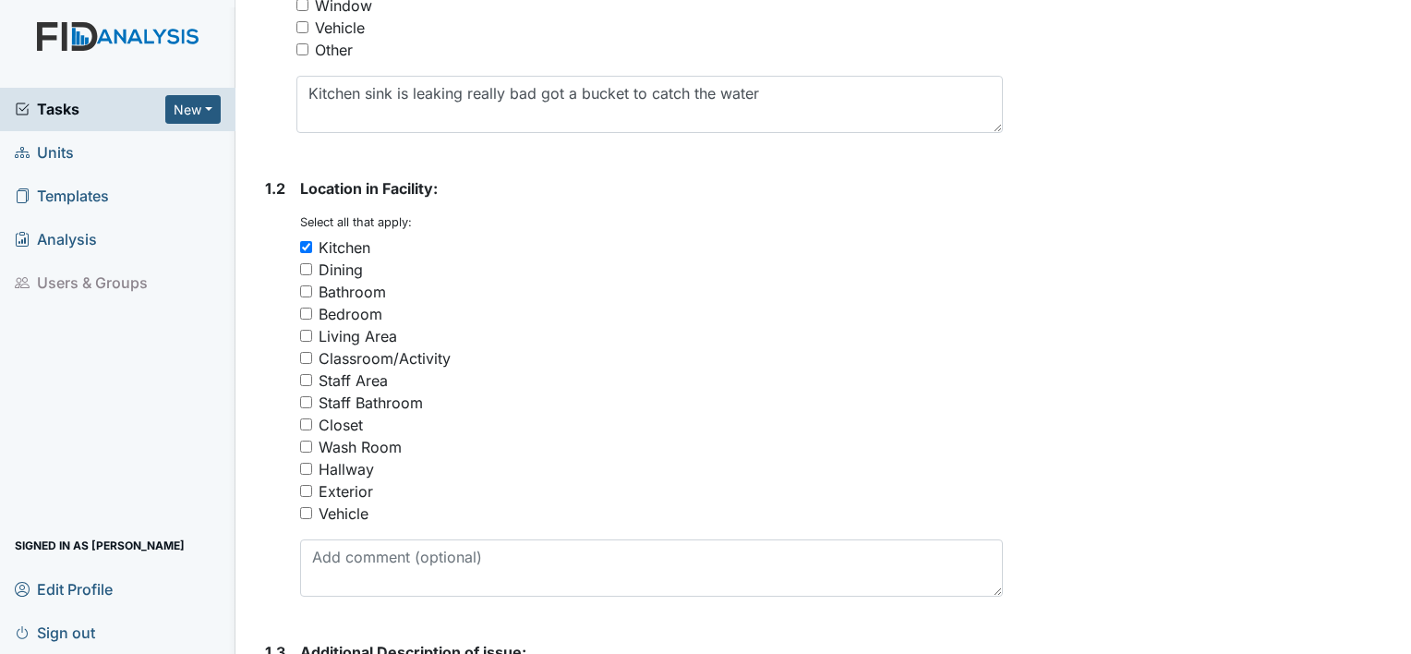
scroll to position [648, 0]
type textarea "putting a bucket under the sink to catch the water"
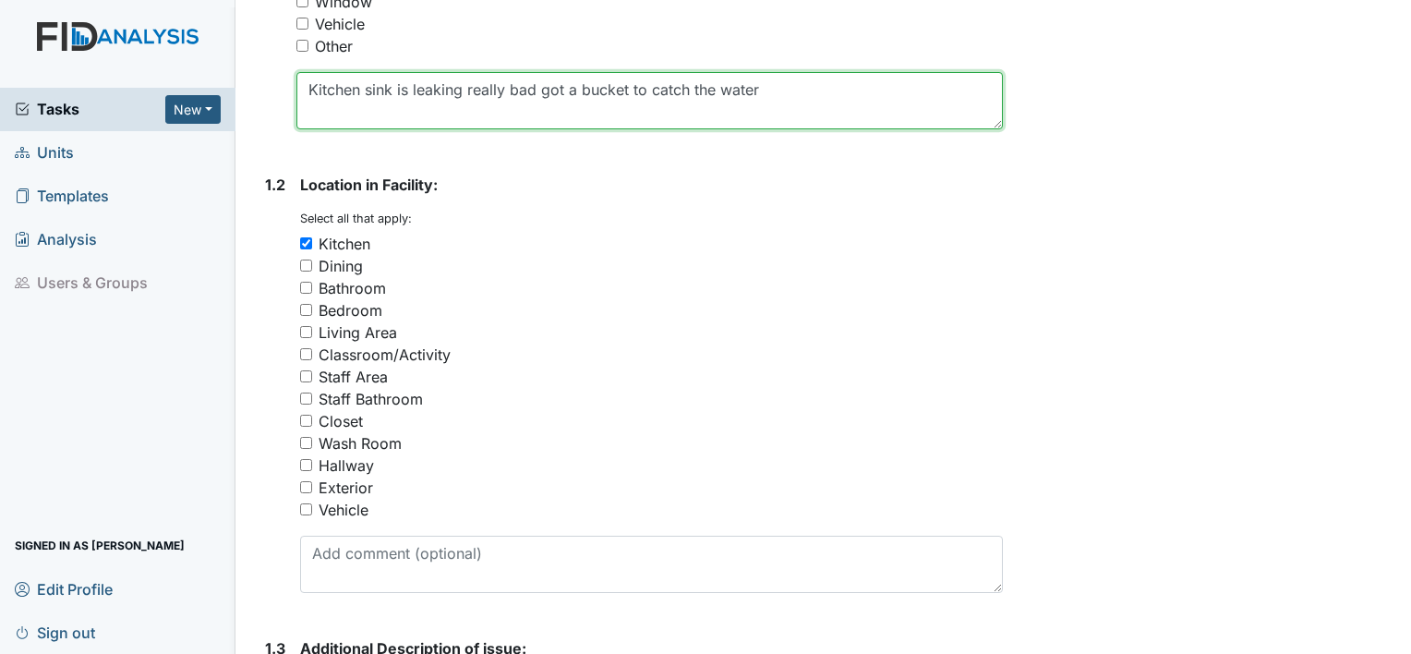
click at [771, 98] on textarea "Kitchen sink is leaking really bad got a bucket to catch the water" at bounding box center [649, 100] width 707 height 57
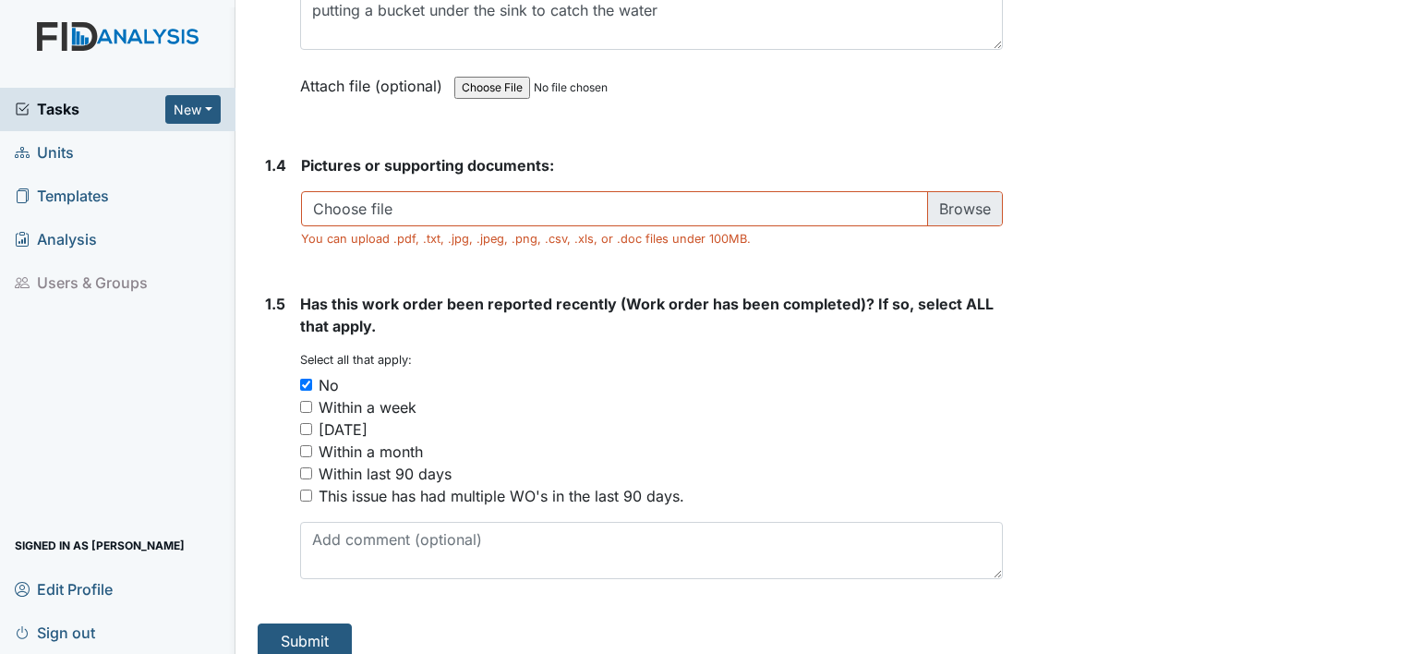
scroll to position [1348, 0]
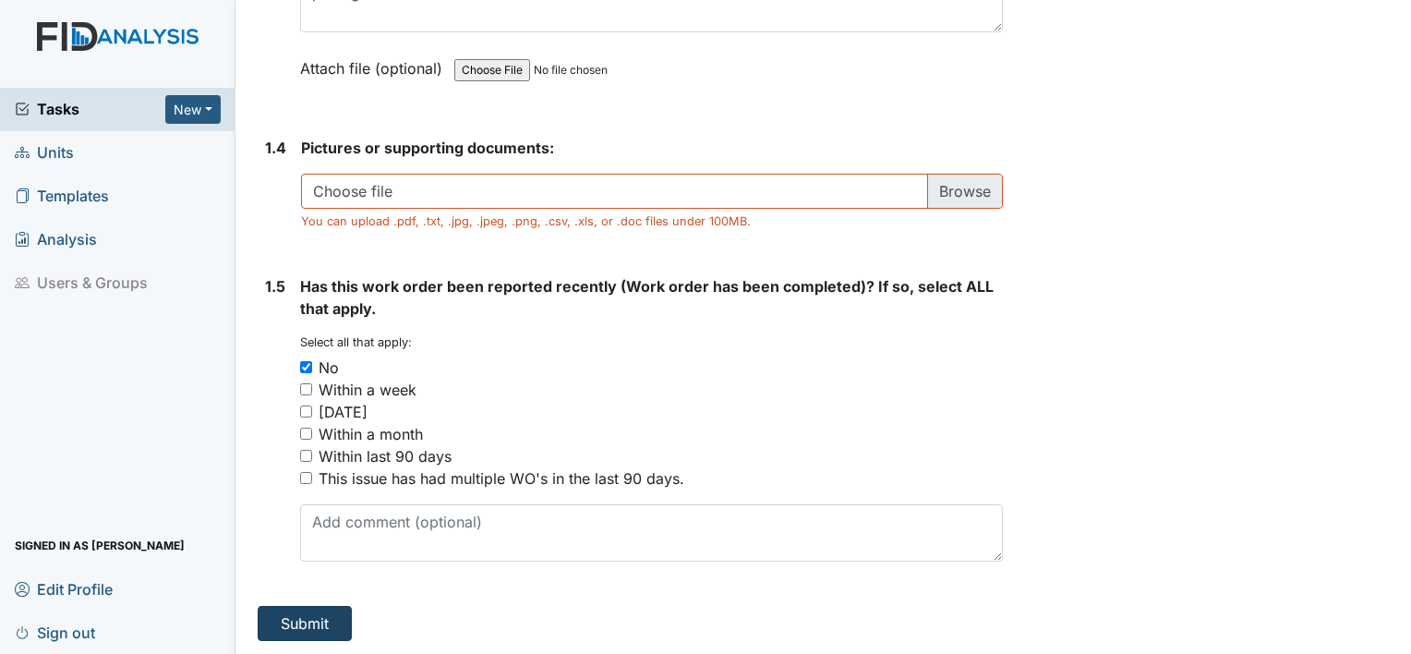
type textarea "Kitchen sink is leaking really bad and making knocking noises"
click at [296, 623] on button "Submit" at bounding box center [305, 623] width 94 height 35
